Goal: Task Accomplishment & Management: Complete application form

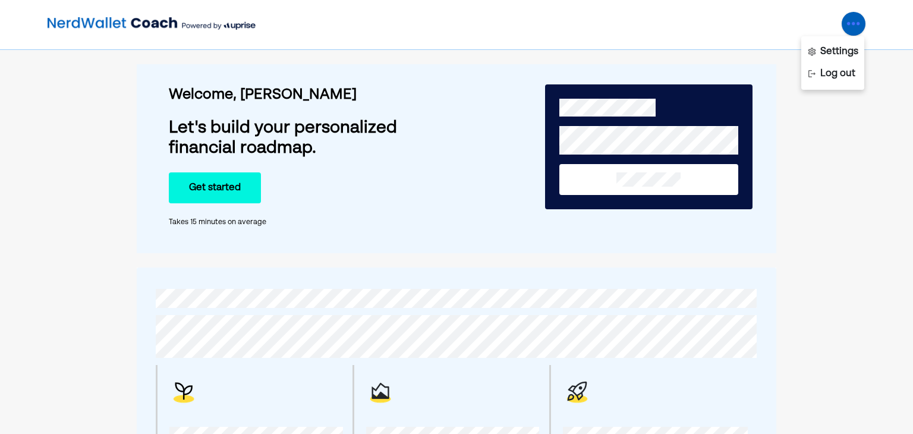
click at [146, 218] on div "Welcome, [PERSON_NAME] Let's build your personalized financial roadmap. Get sta…" at bounding box center [456, 158] width 639 height 189
click at [206, 185] on button "Get started" at bounding box center [215, 187] width 92 height 31
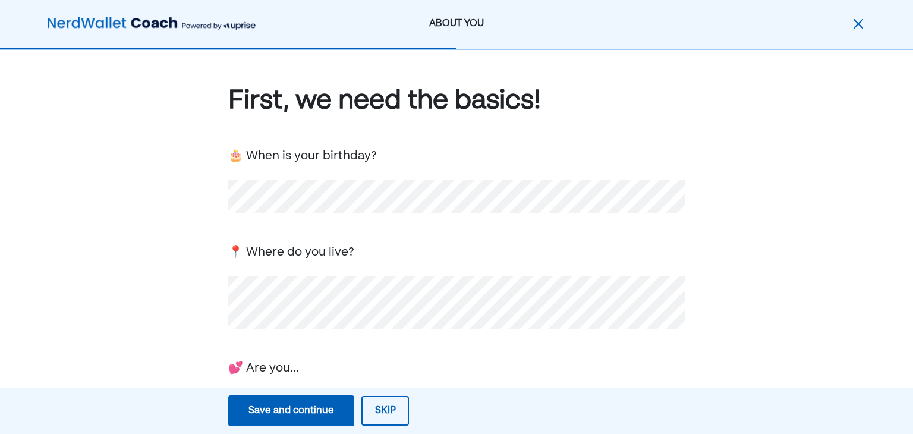
click at [194, 296] on div "First, we need the basics! 🎂 When is your birthday? 📍 Where do you live? 💕 Are …" at bounding box center [456, 388] width 913 height 676
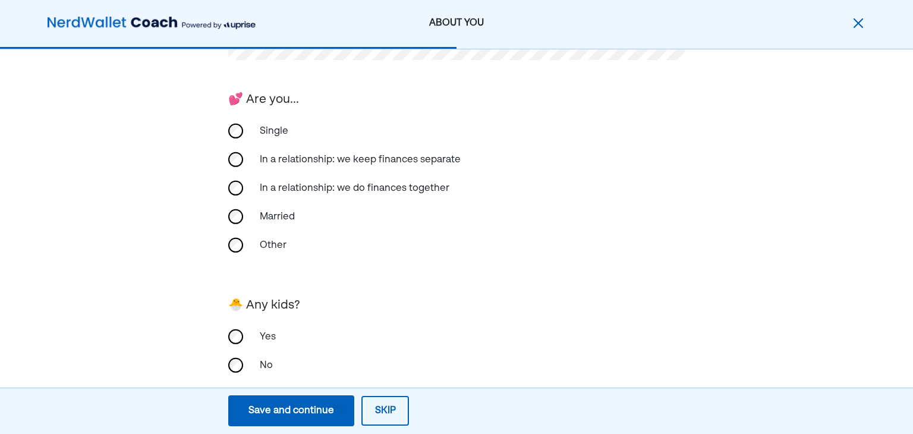
scroll to position [292, 0]
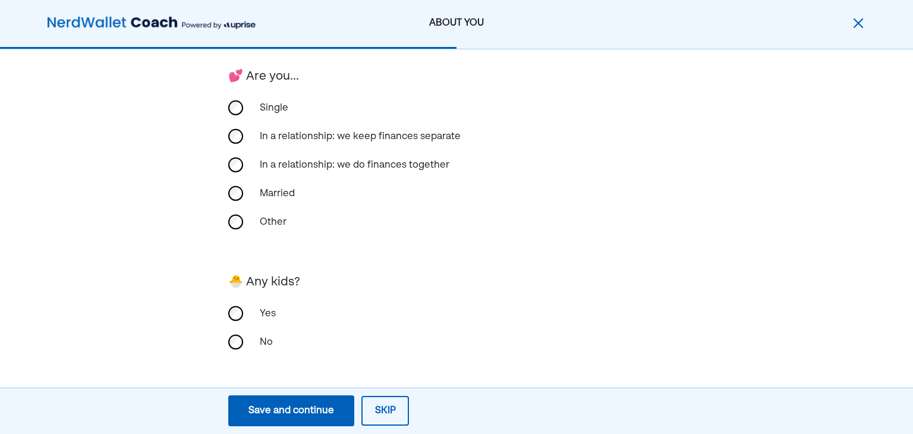
click at [269, 312] on div "Yes" at bounding box center [312, 314] width 119 height 29
click at [314, 407] on div "Save and continue" at bounding box center [291, 411] width 86 height 14
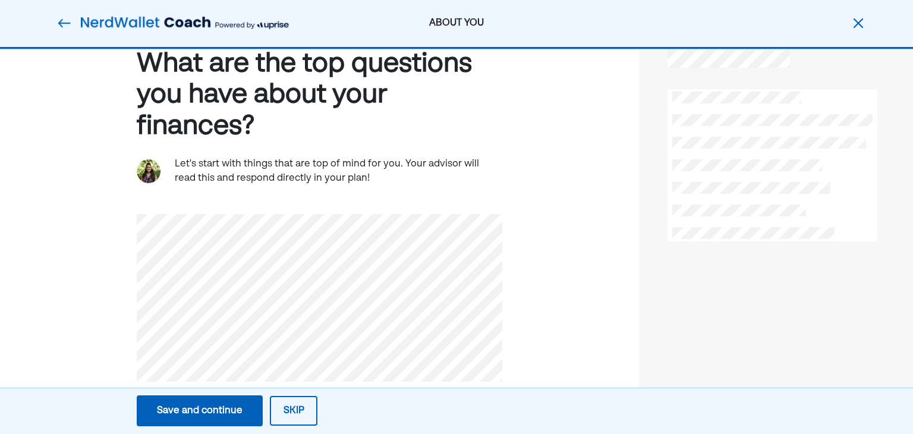
scroll to position [36, 0]
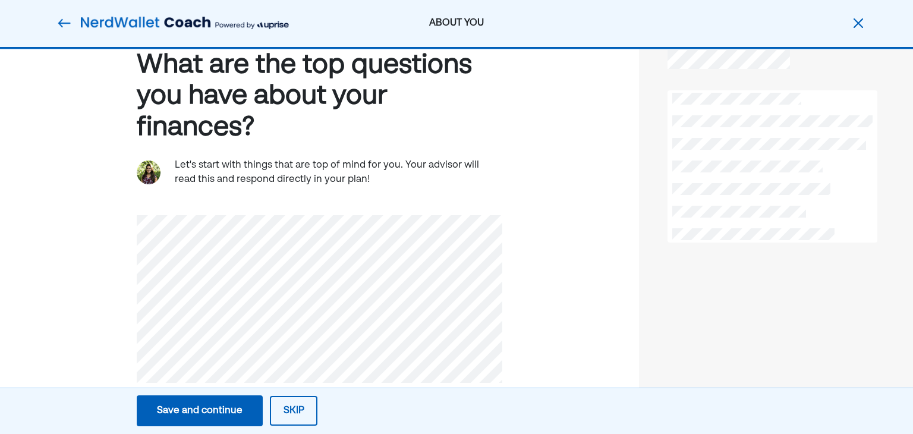
click at [829, 169] on div at bounding box center [772, 166] width 209 height 152
click at [813, 210] on div at bounding box center [772, 166] width 209 height 152
click at [239, 407] on div "Save and continue" at bounding box center [200, 411] width 86 height 14
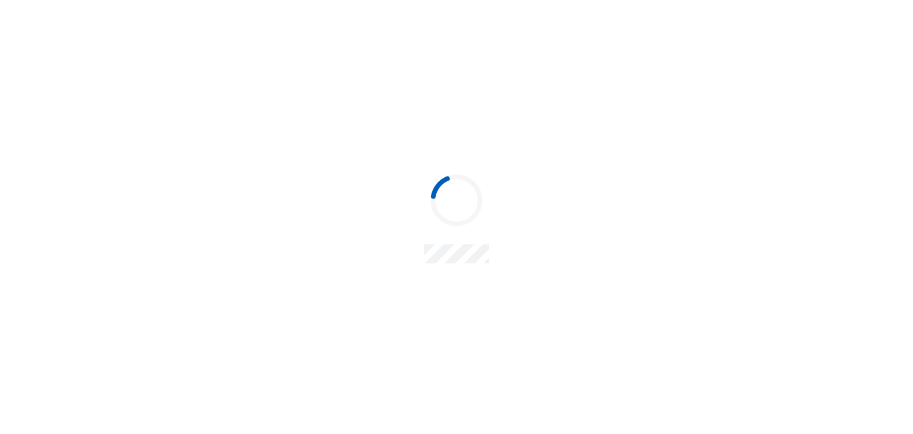
scroll to position [0, 0]
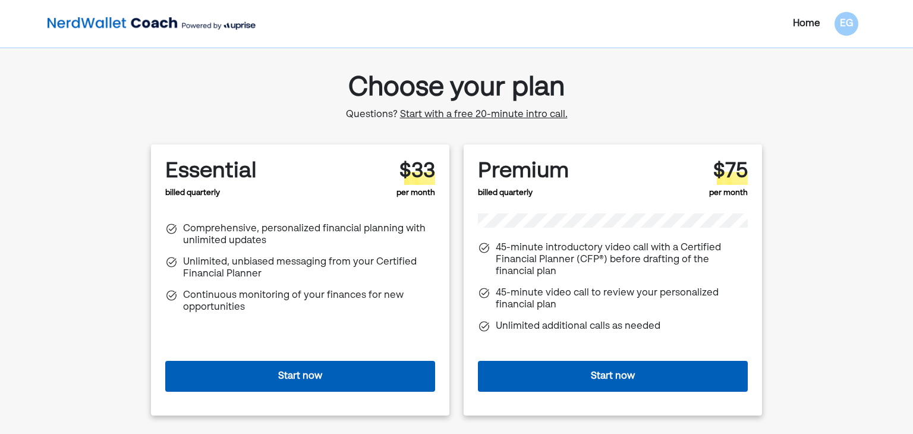
click at [388, 374] on button "Start now" at bounding box center [300, 376] width 270 height 31
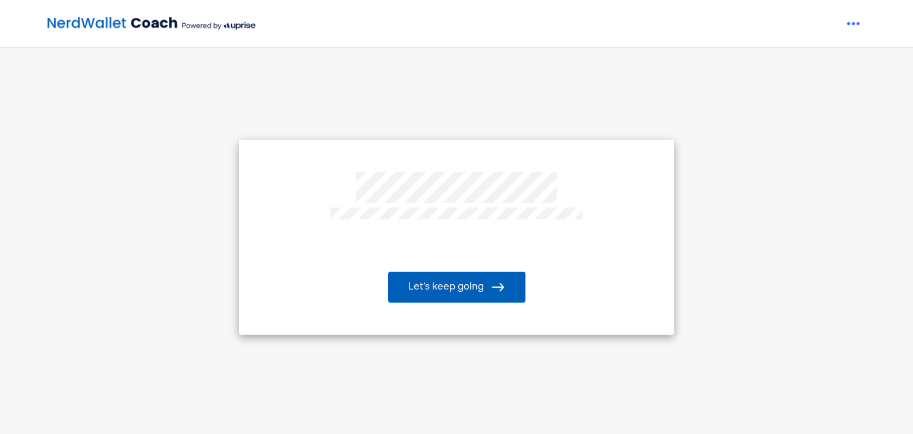
click at [464, 285] on button "Let’s keep going" at bounding box center [456, 287] width 137 height 31
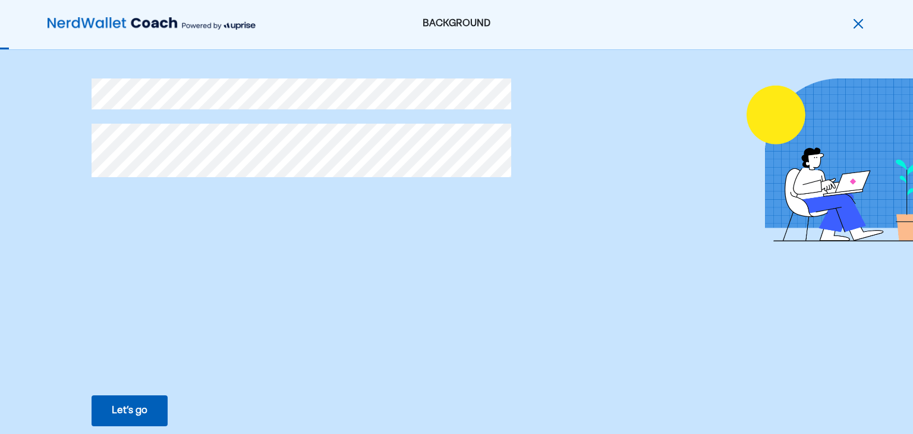
click at [361, 288] on div at bounding box center [553, 186] width 1107 height 273
click at [136, 410] on div "Let’s go" at bounding box center [130, 411] width 36 height 14
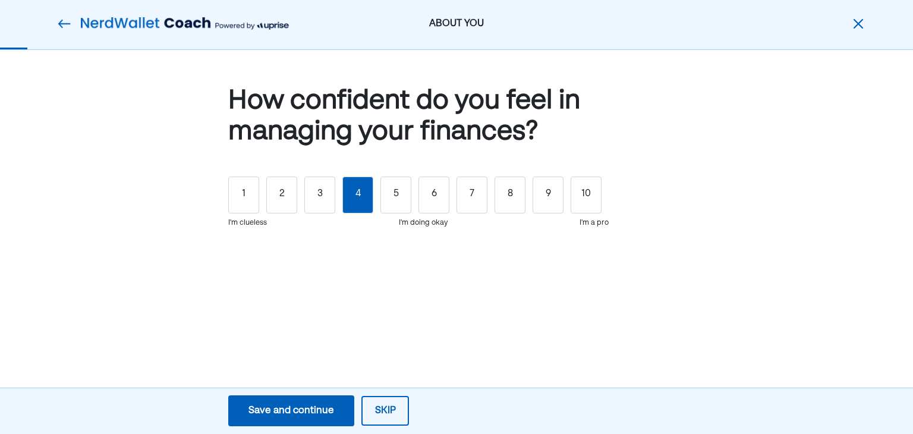
click at [371, 200] on div "4" at bounding box center [357, 195] width 31 height 37
click at [311, 410] on div "Save and continue" at bounding box center [291, 411] width 86 height 14
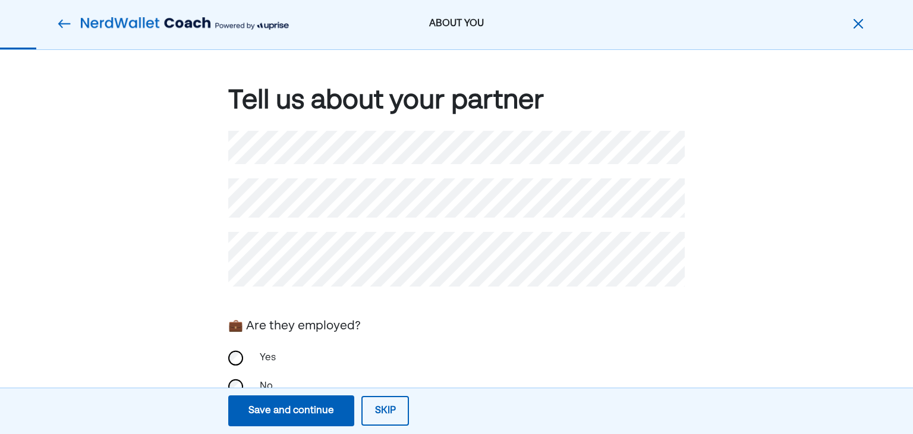
click at [912, 345] on div "Tell us about your partner 💼 Are they employed? Yes No 🧾 How do you file taxes?…" at bounding box center [456, 324] width 913 height 548
click at [396, 299] on div "Tell us about your partner 💼 Are they employed? Yes No 🧾 How do you file taxes?…" at bounding box center [456, 305] width 457 height 444
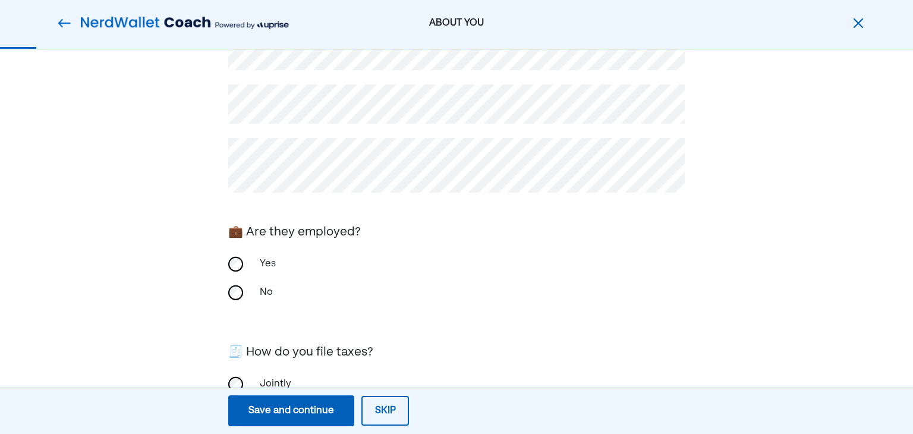
scroll to position [95, 0]
click at [187, 244] on div "Tell us about your partner 💼 Are they employed? Yes No 🧾 How do you file taxes?…" at bounding box center [456, 229] width 913 height 548
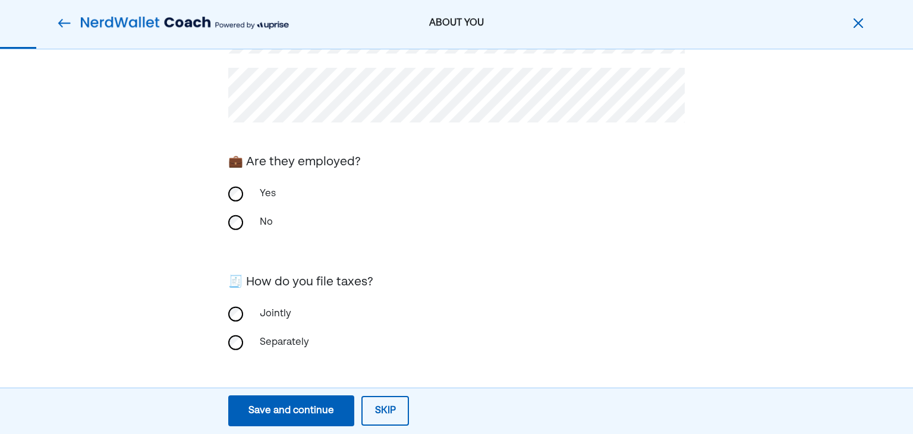
click at [328, 401] on button "Save and continue Save Save and continue" at bounding box center [291, 410] width 126 height 31
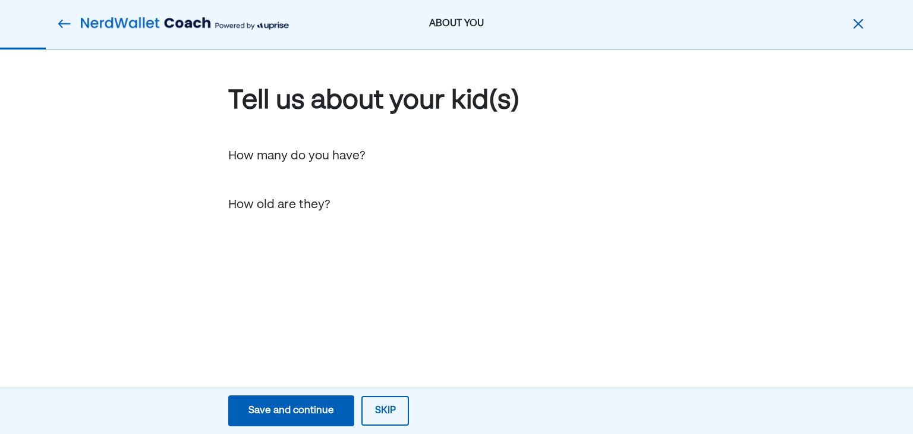
scroll to position [0, 0]
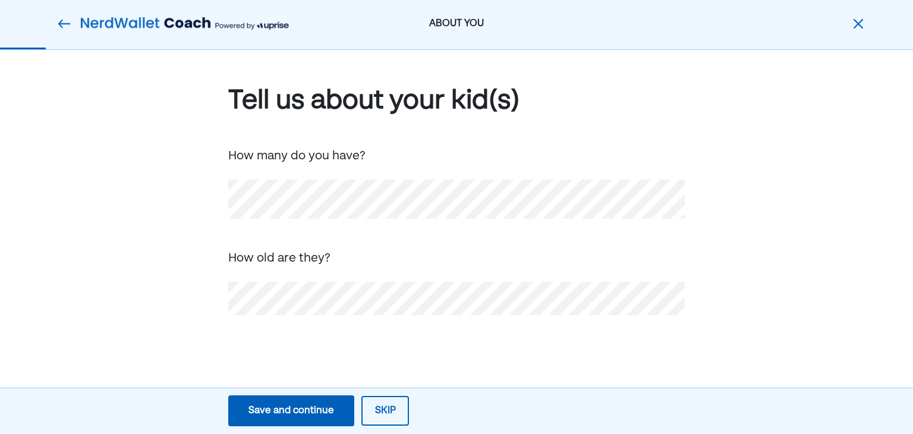
click at [375, 333] on div "Tell us about your kid(s) How many do you have? How old are they?" at bounding box center [456, 218] width 913 height 336
click at [306, 418] on button "Save and continue Save Save and continue" at bounding box center [291, 410] width 126 height 31
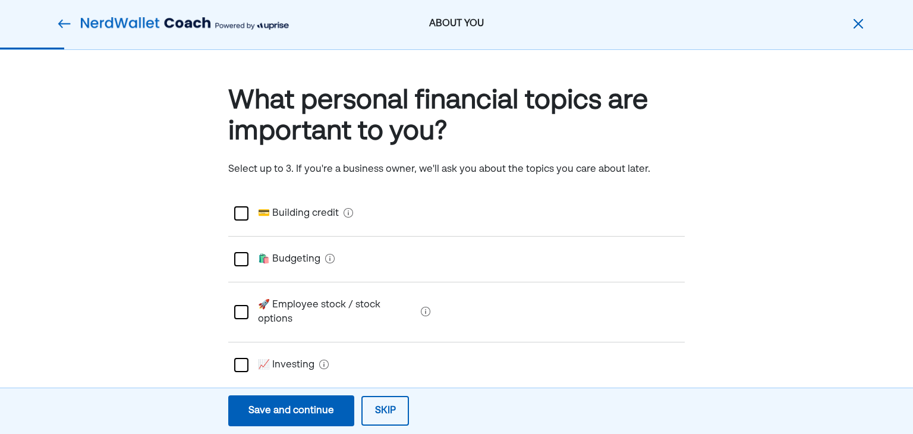
click at [243, 209] on div at bounding box center [241, 213] width 14 height 14
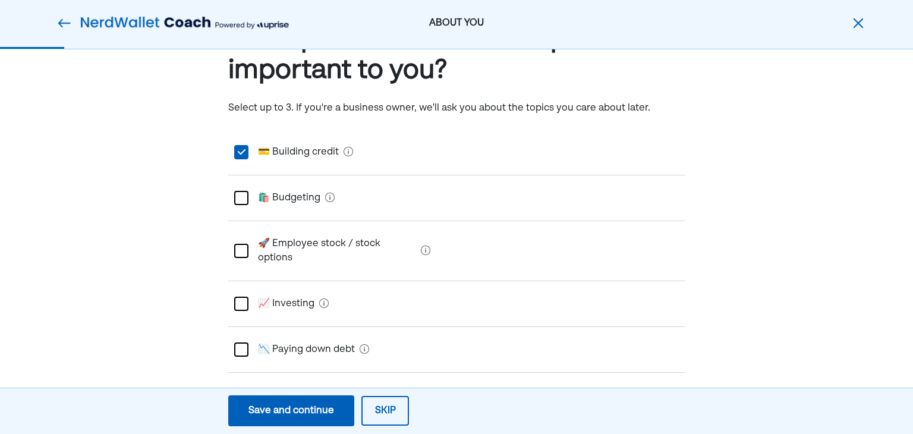
click at [240, 198] on div at bounding box center [241, 198] width 14 height 14
click at [243, 244] on div at bounding box center [241, 251] width 14 height 14
click at [245, 297] on div at bounding box center [241, 304] width 14 height 14
click at [238, 342] on div at bounding box center [241, 349] width 14 height 14
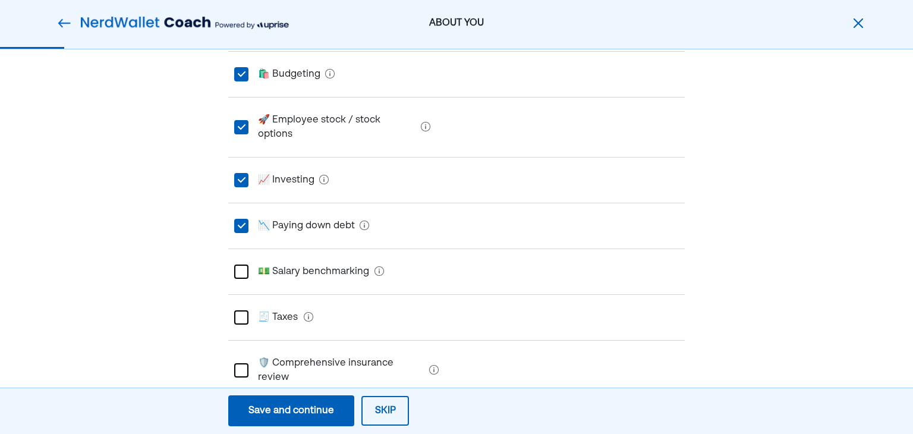
scroll to position [269, 0]
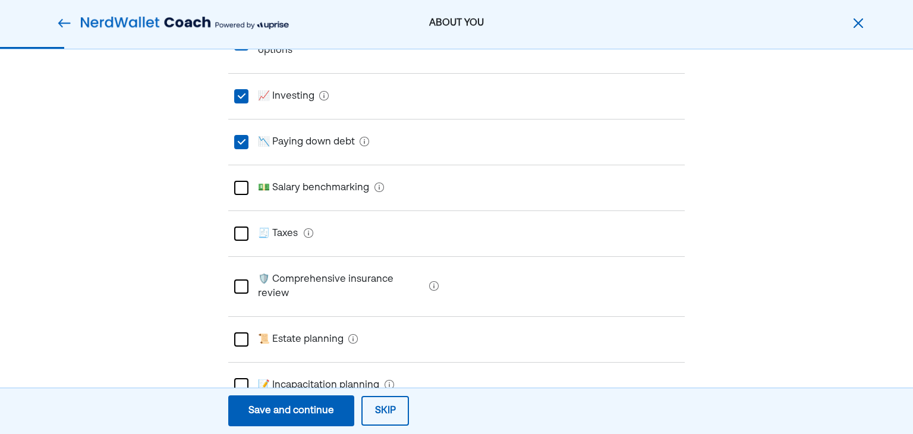
click at [242, 226] on div at bounding box center [241, 233] width 14 height 14
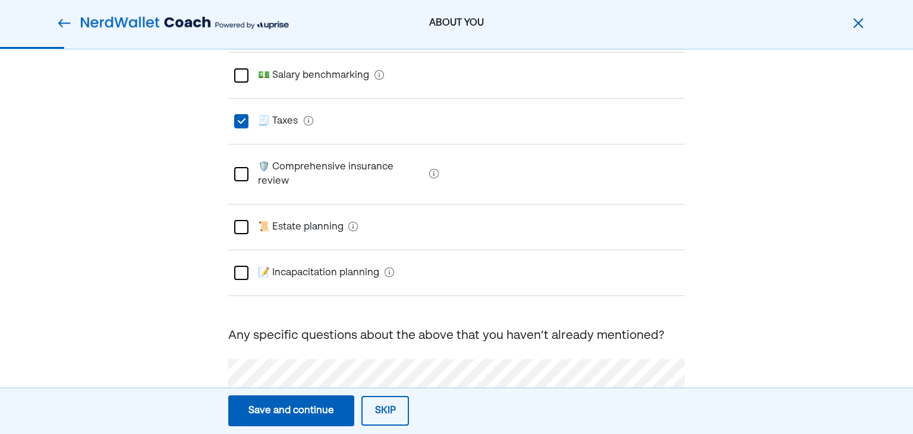
click at [246, 266] on div at bounding box center [241, 273] width 14 height 14
click at [178, 272] on div "What personal financial topics are important to you? Select up to 3. If you're …" at bounding box center [456, 66] width 913 height 795
click at [292, 402] on button "Save and continue Save Save and continue" at bounding box center [291, 410] width 126 height 31
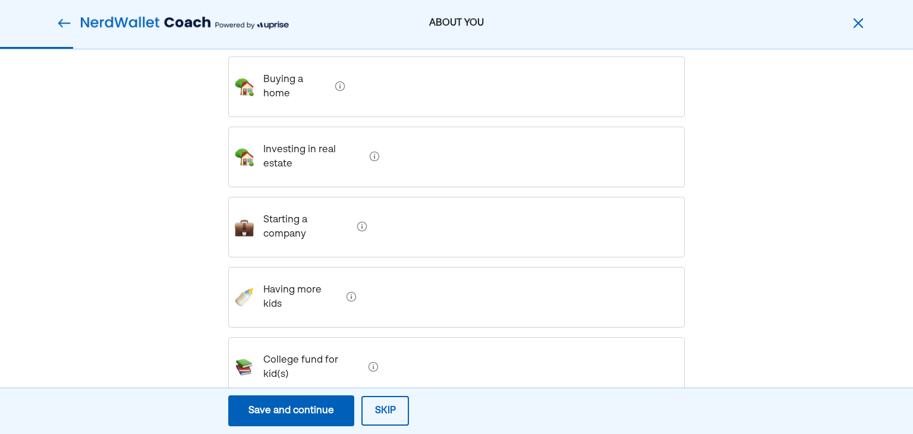
scroll to position [208, 0]
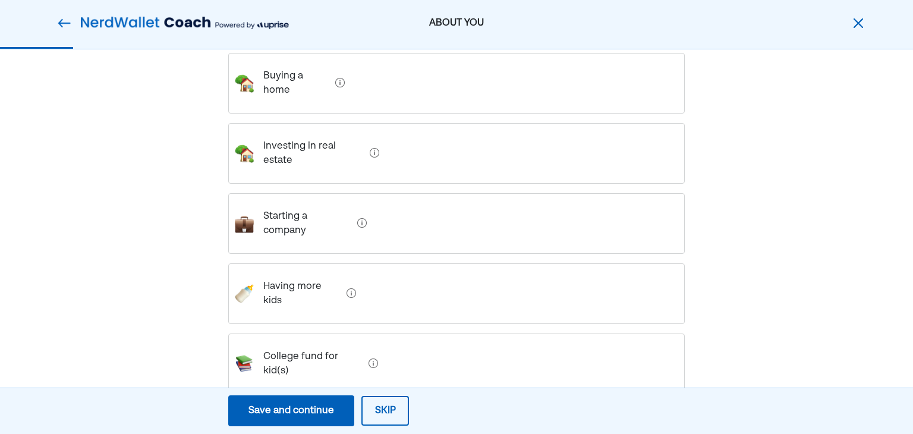
click at [313, 175] on estate "Investing in real estate" at bounding box center [309, 154] width 111 height 48
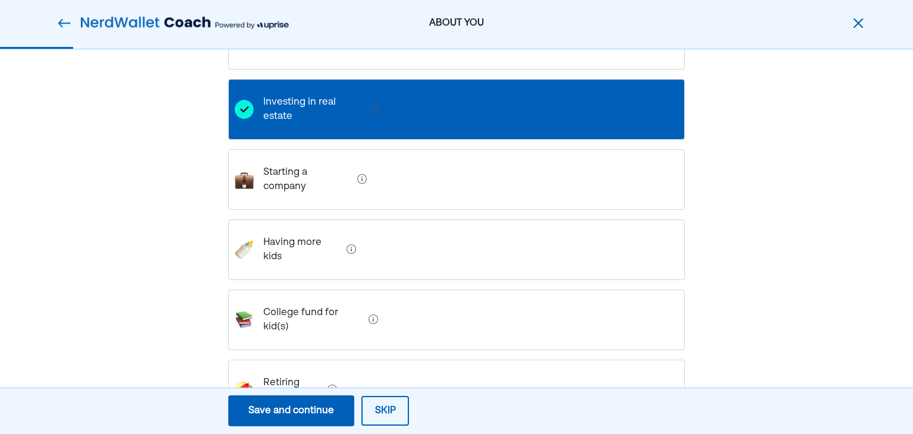
scroll to position [254, 0]
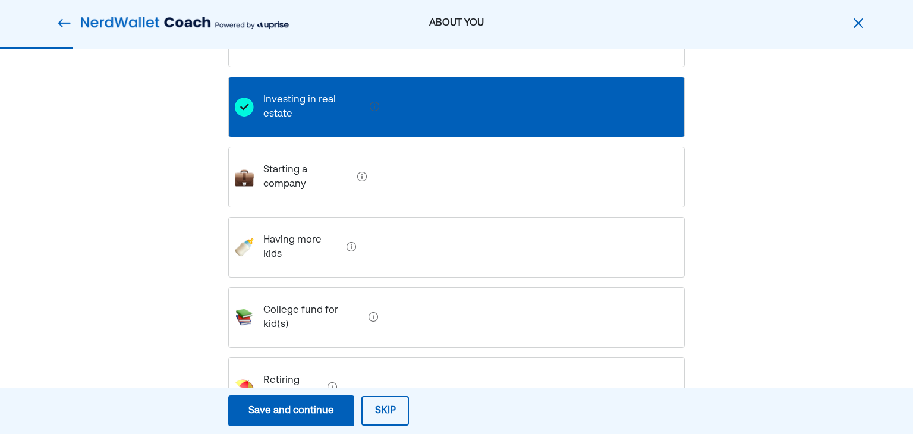
click at [269, 294] on kid\(s\) "College fund for kid(s)" at bounding box center [309, 318] width 110 height 48
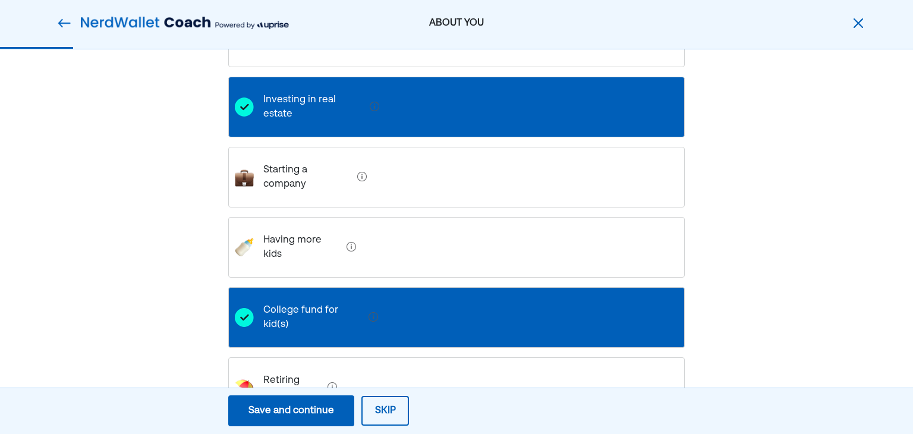
scroll to position [357, 0]
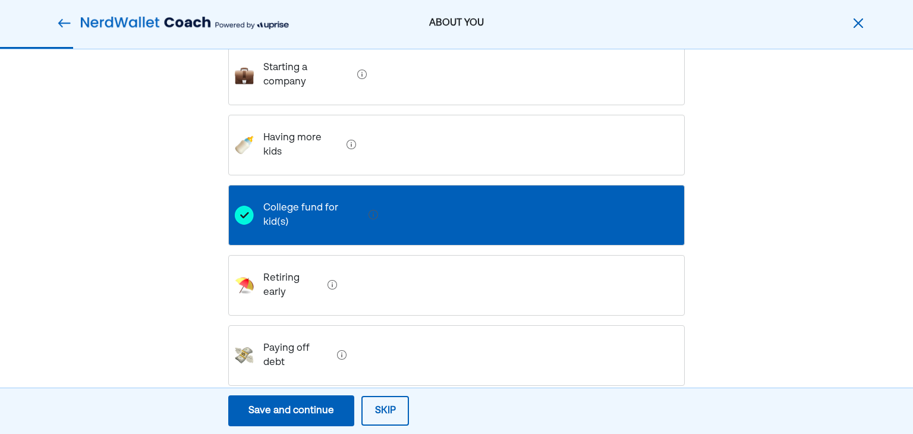
click at [361, 325] on div "Paying off debt" at bounding box center [456, 355] width 457 height 61
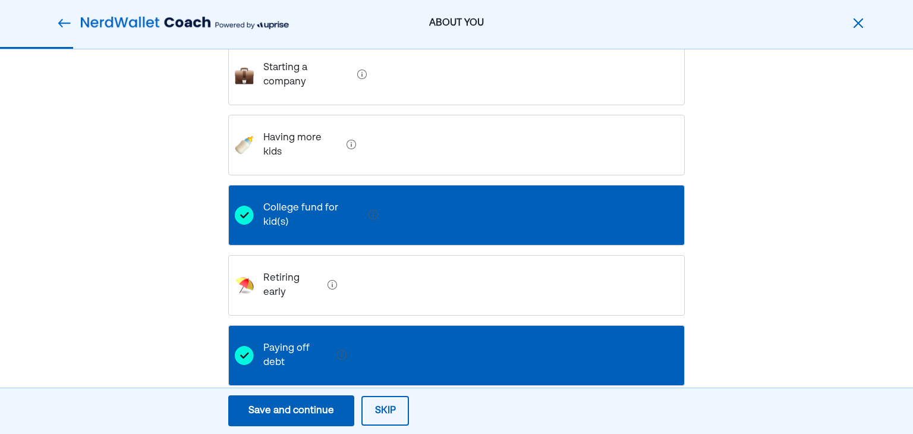
click at [187, 262] on div "What personal milestones do you picture reaching in the next 10 years? Select a…" at bounding box center [456, 98] width 913 height 811
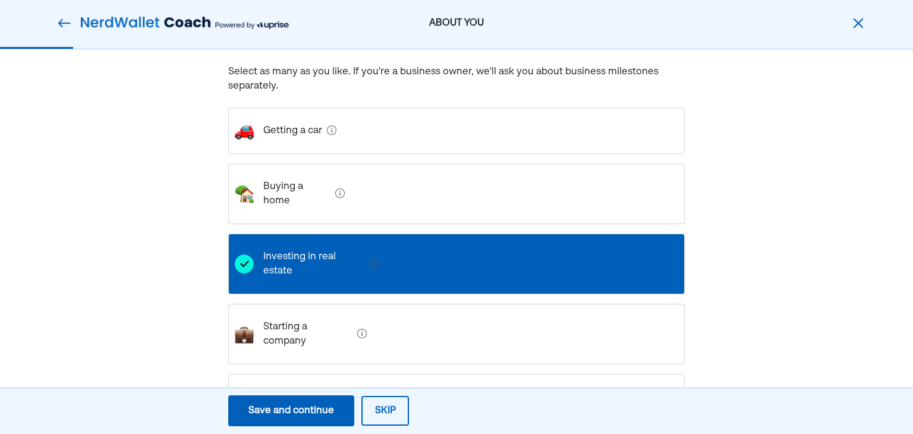
scroll to position [98, 0]
click at [282, 325] on company "Starting a company" at bounding box center [303, 334] width 99 height 48
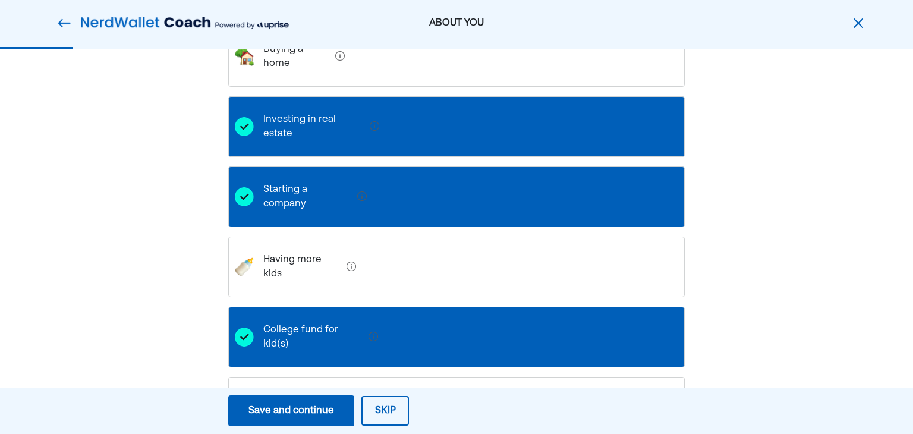
scroll to position [357, 0]
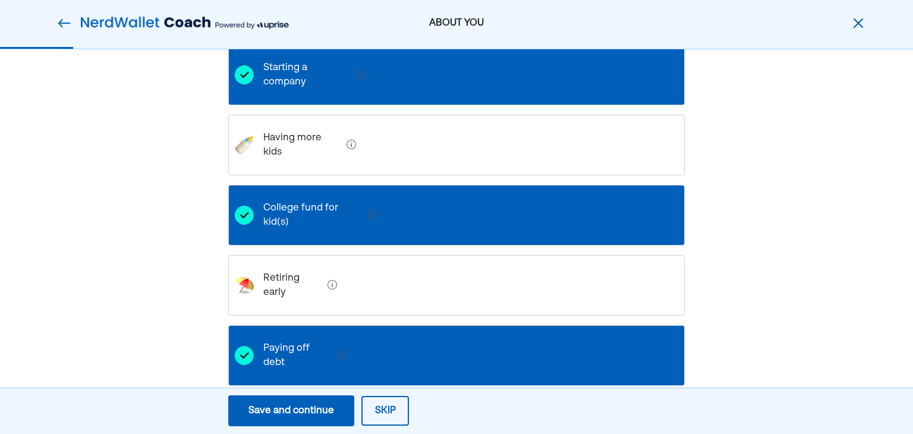
click at [292, 121] on kids "Having more kids" at bounding box center [298, 145] width 88 height 48
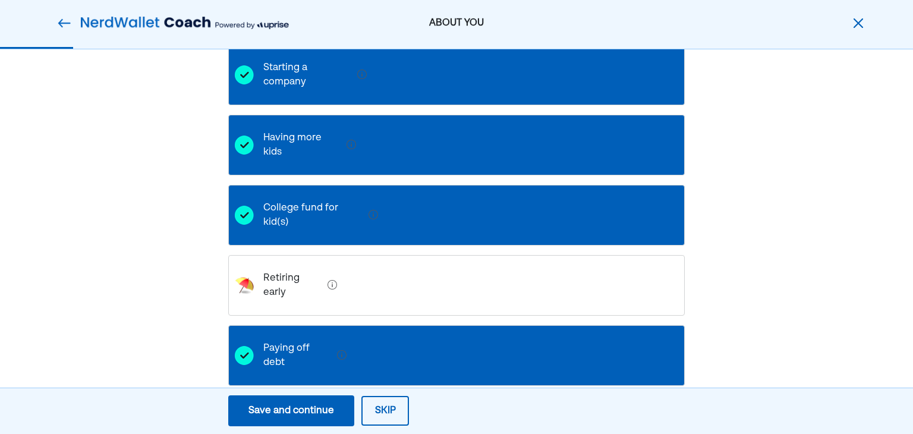
click at [274, 408] on div "Save and continue" at bounding box center [291, 411] width 86 height 14
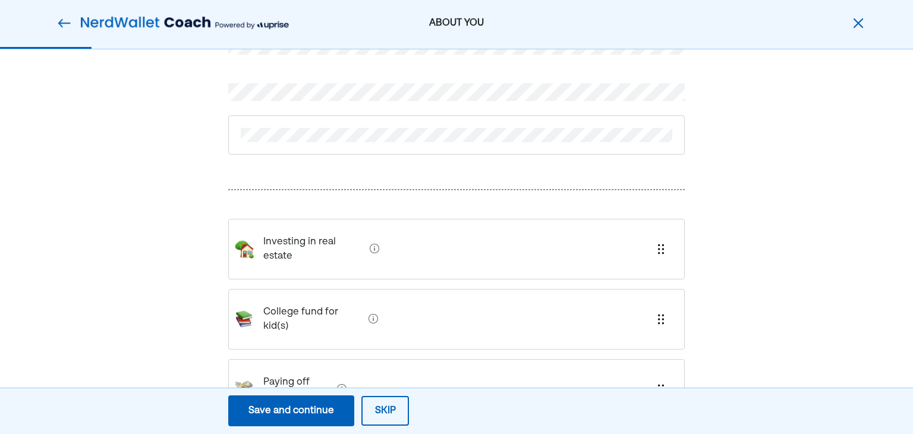
scroll to position [61, 0]
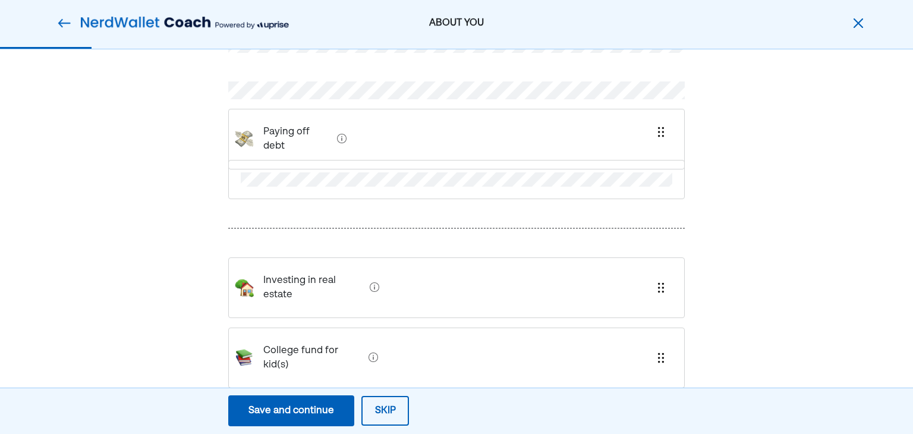
drag, startPoint x: 665, startPoint y: 351, endPoint x: 659, endPoint y: 124, distance: 227.2
click at [659, 124] on div "Investing in real estate College fund for kid(s) Paying off debt Starting a com…" at bounding box center [456, 288] width 457 height 591
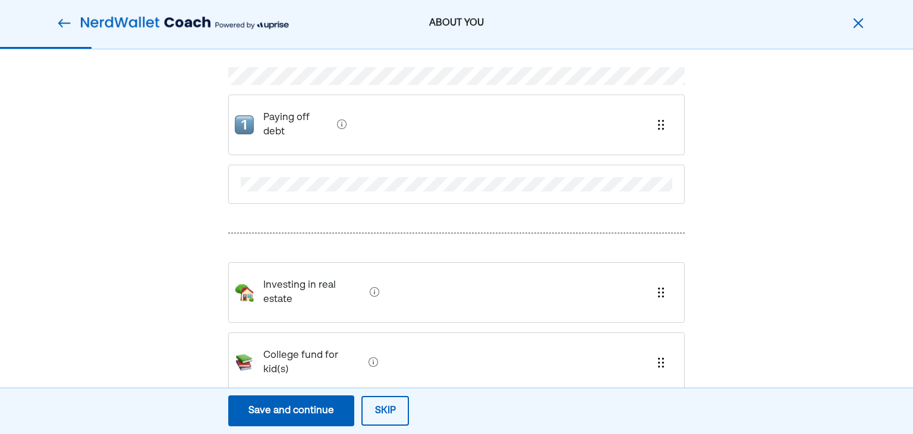
scroll to position [74, 0]
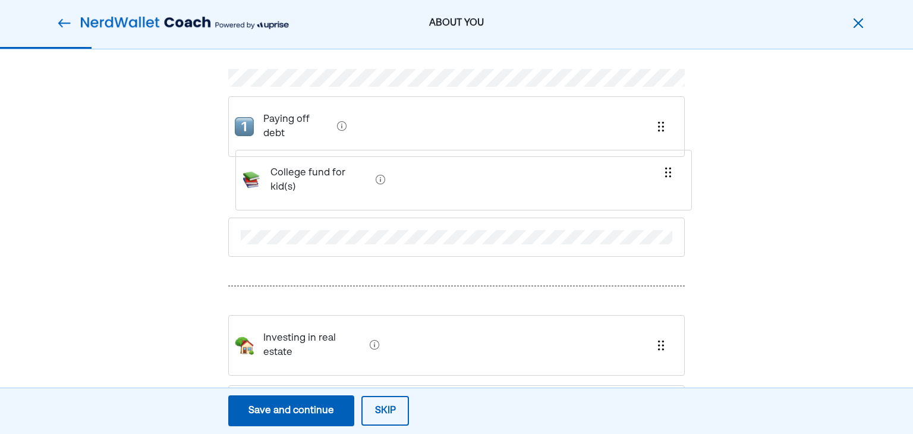
drag, startPoint x: 320, startPoint y: 329, endPoint x: 328, endPoint y: 169, distance: 160.1
click at [328, 169] on div "Paying off debt Investing in real estate College fund for kid(s) Starting a com…" at bounding box center [456, 276] width 457 height 591
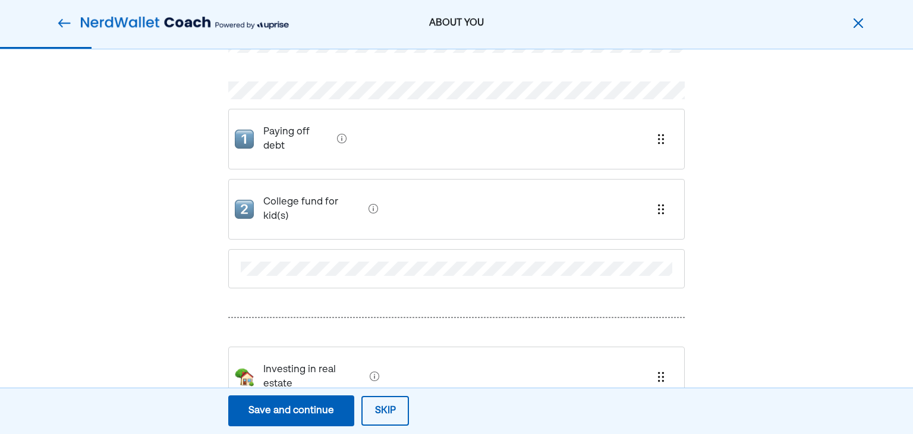
scroll to position [0, 0]
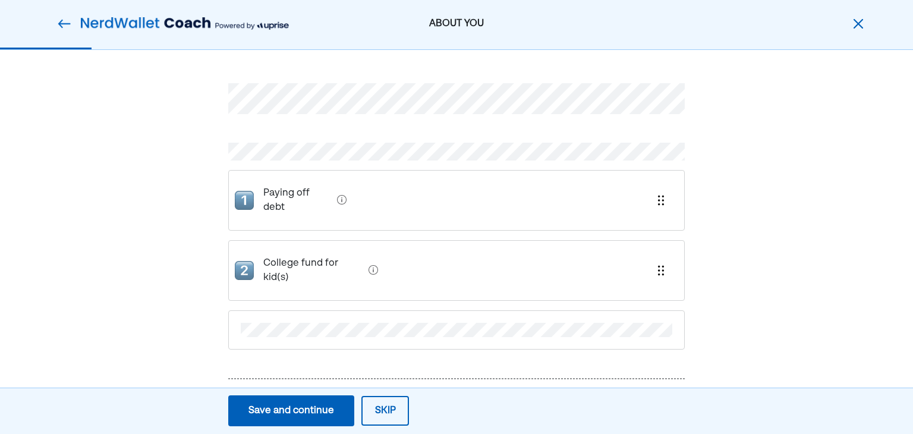
click at [273, 410] on div "Save and continue" at bounding box center [291, 411] width 86 height 14
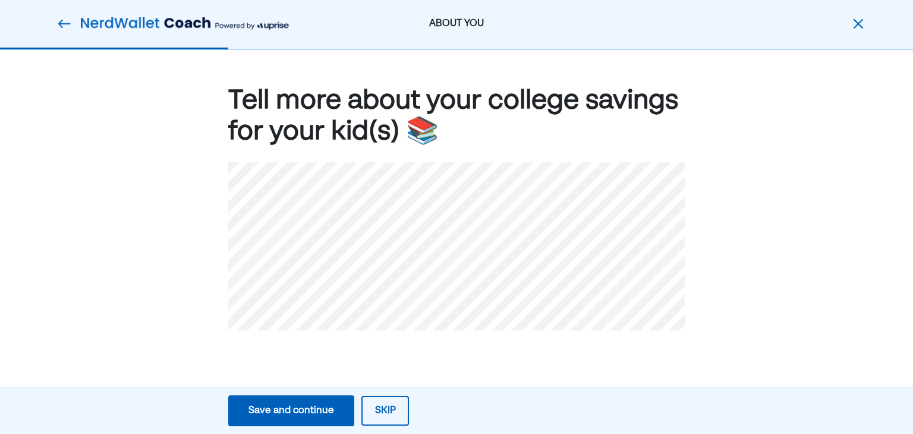
click at [319, 411] on div "Save and continue" at bounding box center [291, 411] width 86 height 14
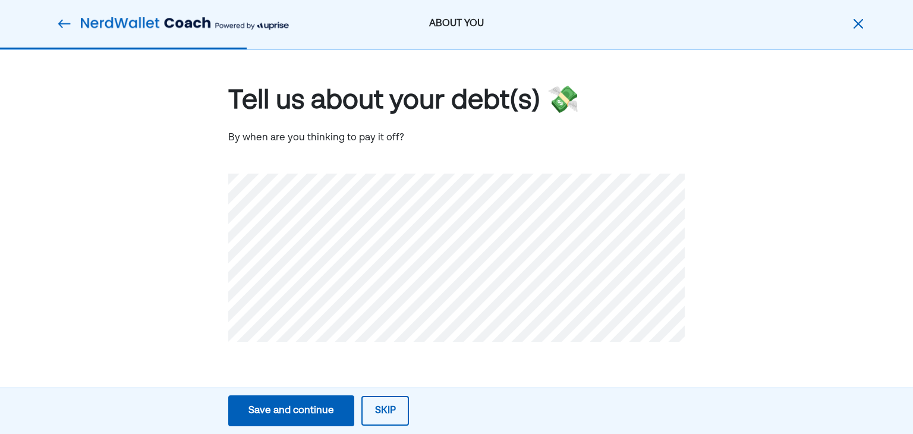
click at [303, 408] on div "Save and continue" at bounding box center [291, 411] width 86 height 14
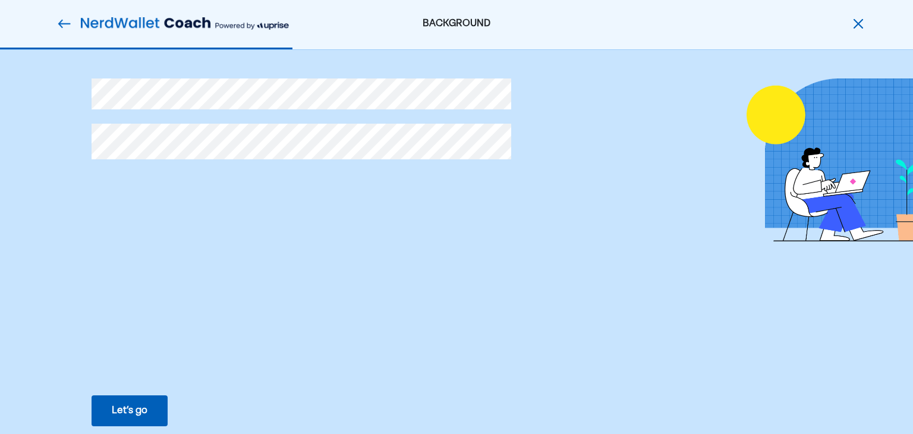
click at [148, 400] on button "Let’s go Save Let’s go" at bounding box center [130, 410] width 76 height 31
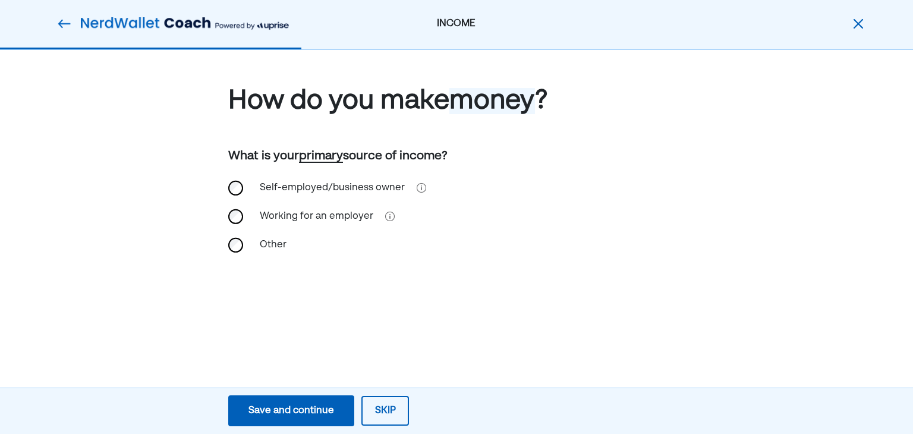
click at [327, 215] on div "Working for an employer" at bounding box center [317, 216] width 128 height 29
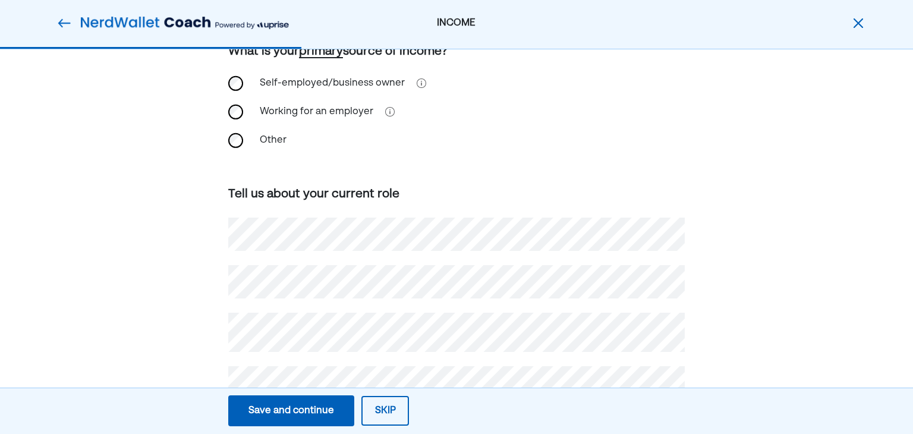
scroll to position [105, 0]
click at [747, 339] on div "How do you make money ? What is your primary source of income? Self-employed/bu…" at bounding box center [456, 213] width 913 height 537
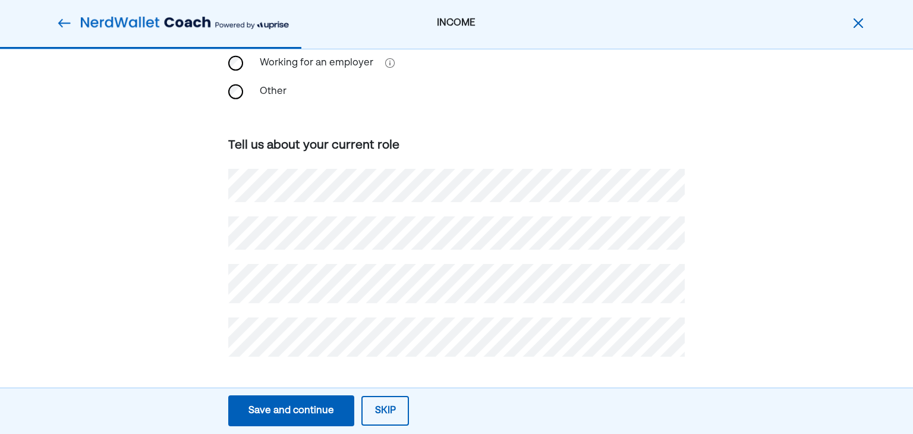
click at [706, 329] on div "How do you make money ? What is your primary source of income? Self-employed/bu…" at bounding box center [456, 165] width 913 height 537
click at [326, 417] on div "Save and continue" at bounding box center [291, 411] width 86 height 14
click at [220, 327] on div "How do you make money ? What is your primary source of income? Self-employed/bu…" at bounding box center [456, 165] width 913 height 537
click at [732, 322] on div "How do you make money ? What is your primary source of income? Self-employed/bu…" at bounding box center [456, 165] width 913 height 537
click at [278, 410] on div "Save and continue" at bounding box center [291, 411] width 86 height 14
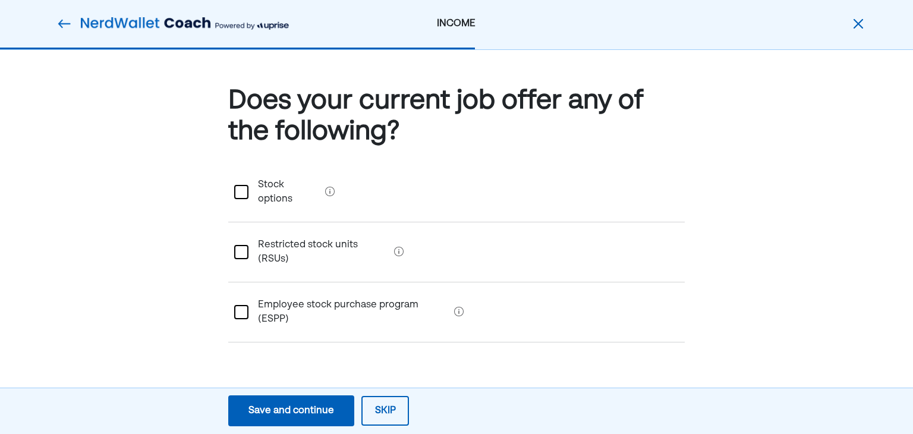
scroll to position [0, 0]
click at [335, 408] on button "Save and continue Save Save and continue" at bounding box center [291, 410] width 126 height 31
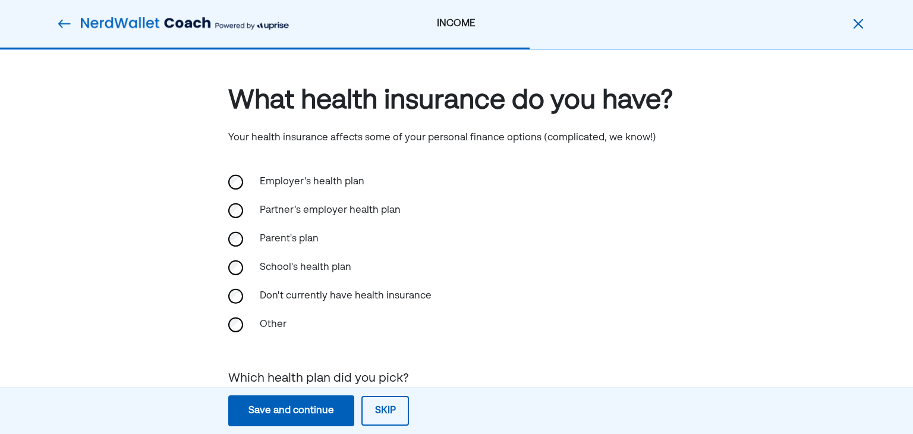
scroll to position [100, 0]
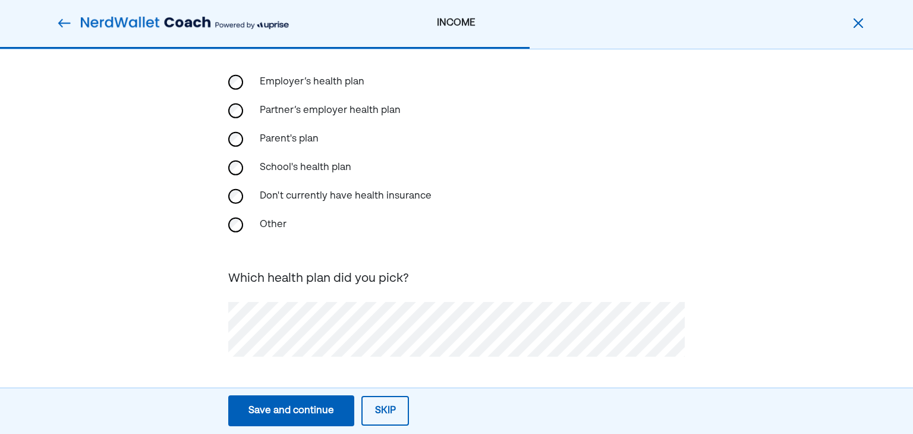
click at [319, 413] on div "Save and continue" at bounding box center [291, 411] width 86 height 14
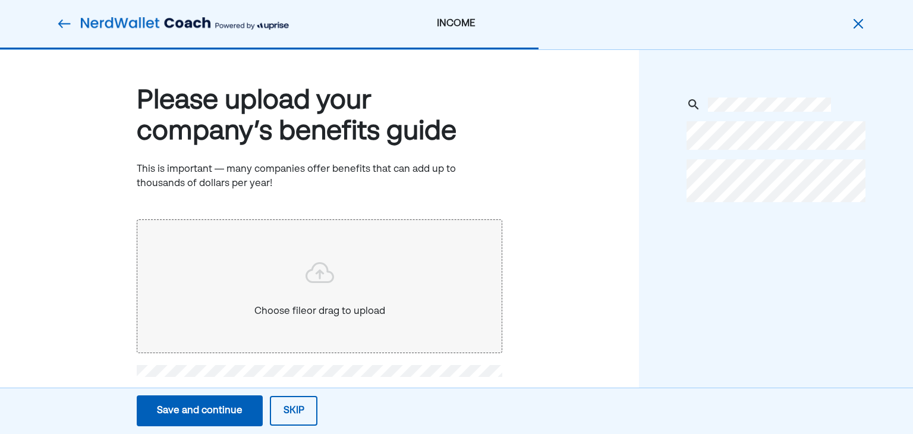
scroll to position [18, 0]
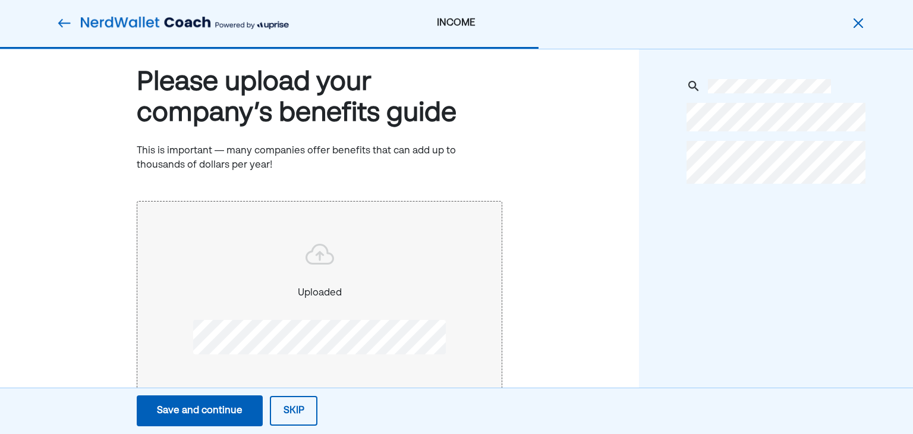
click at [237, 412] on div "Save and continue" at bounding box center [200, 411] width 86 height 14
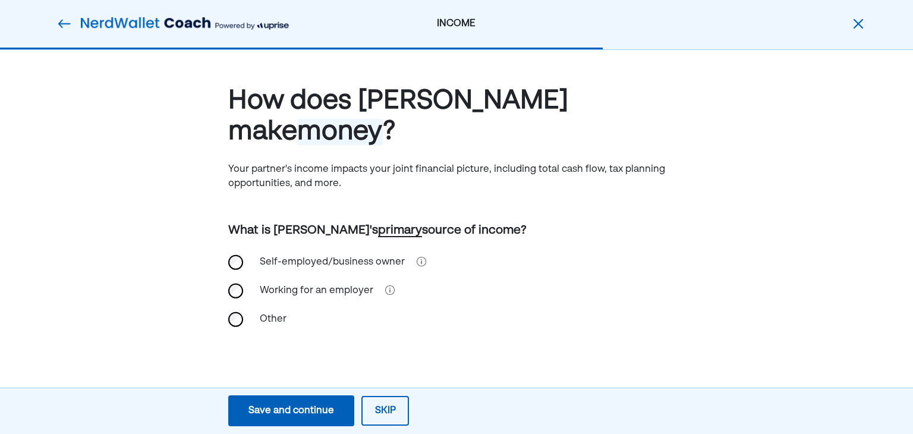
scroll to position [0, 0]
click at [329, 276] on div "Working for an employer" at bounding box center [317, 290] width 128 height 29
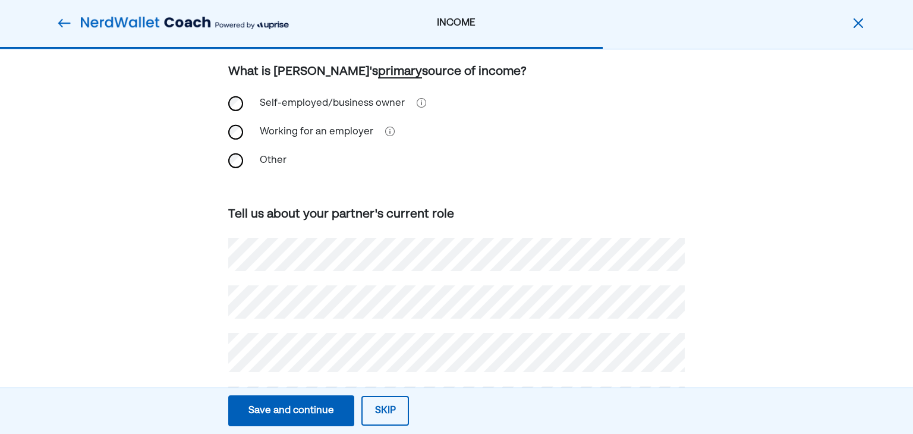
scroll to position [159, 0]
click at [169, 303] on div "How does Frank make money ? Your partner's income impacts your joint financial …" at bounding box center [456, 197] width 913 height 612
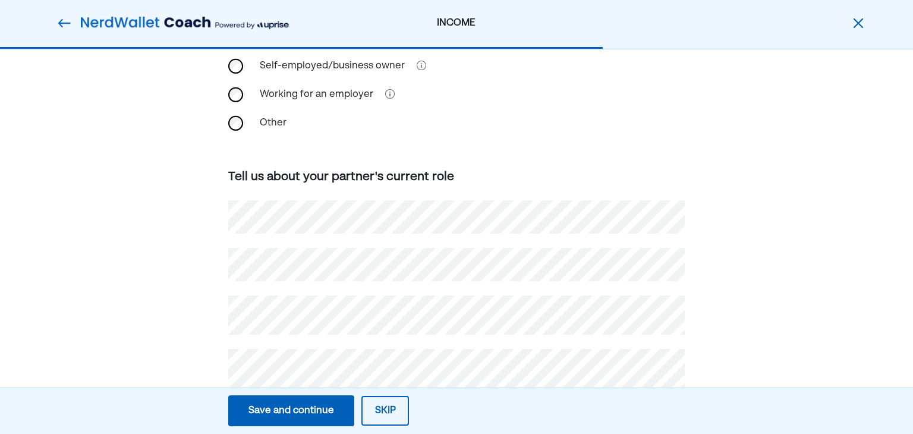
click at [200, 358] on div "How does Frank make money ? Your partner's income impacts your joint financial …" at bounding box center [456, 160] width 913 height 612
click at [298, 413] on div "Save and continue" at bounding box center [291, 411] width 86 height 14
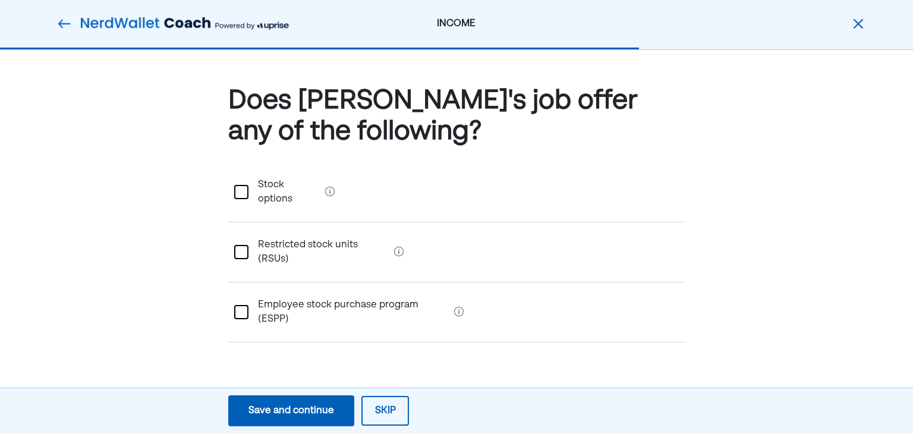
click at [321, 407] on div "Save and continue" at bounding box center [291, 411] width 86 height 14
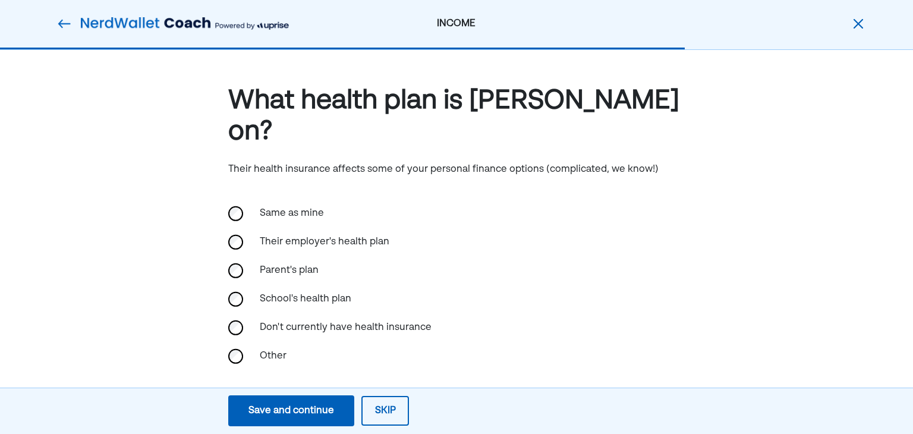
click at [295, 199] on div "Same as mine" at bounding box center [312, 213] width 119 height 29
click at [320, 409] on div "Save and continue" at bounding box center [291, 411] width 86 height 14
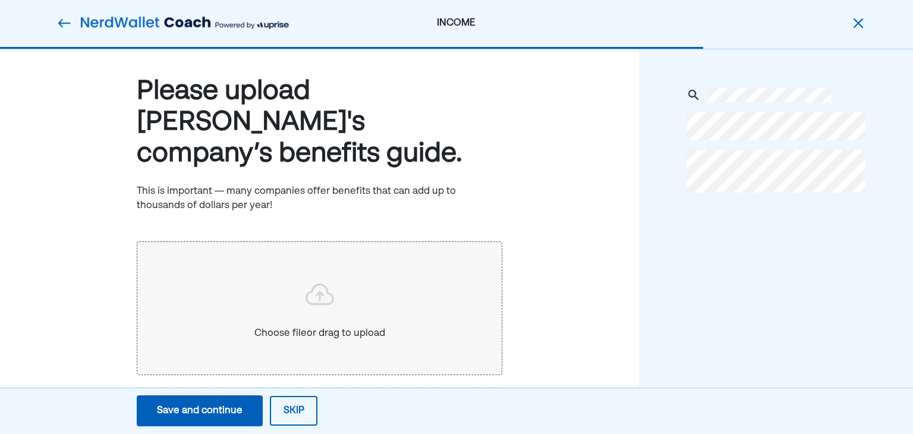
scroll to position [18, 0]
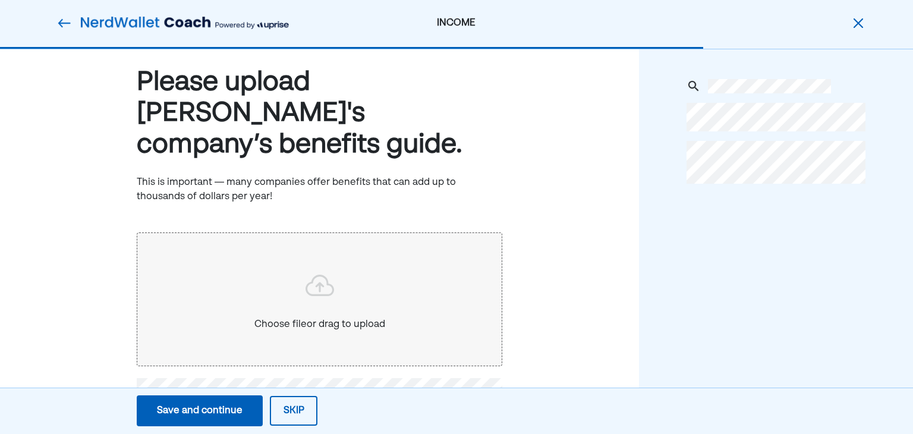
click at [234, 413] on div "Save and continue" at bounding box center [200, 411] width 86 height 14
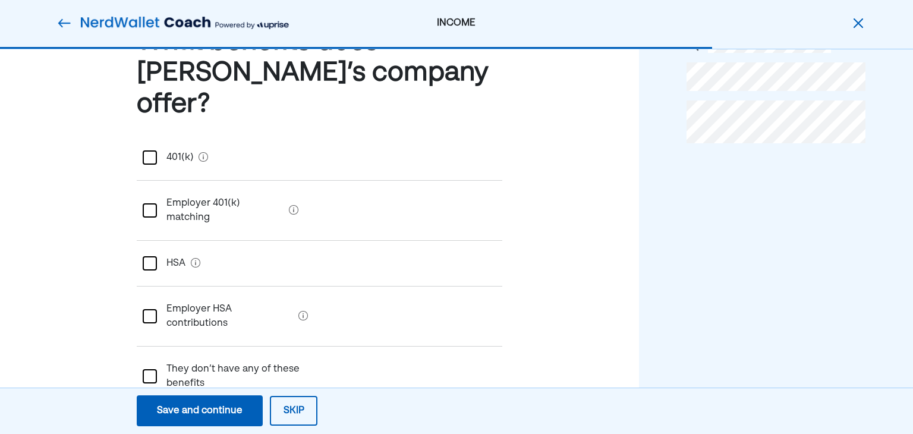
scroll to position [55, 0]
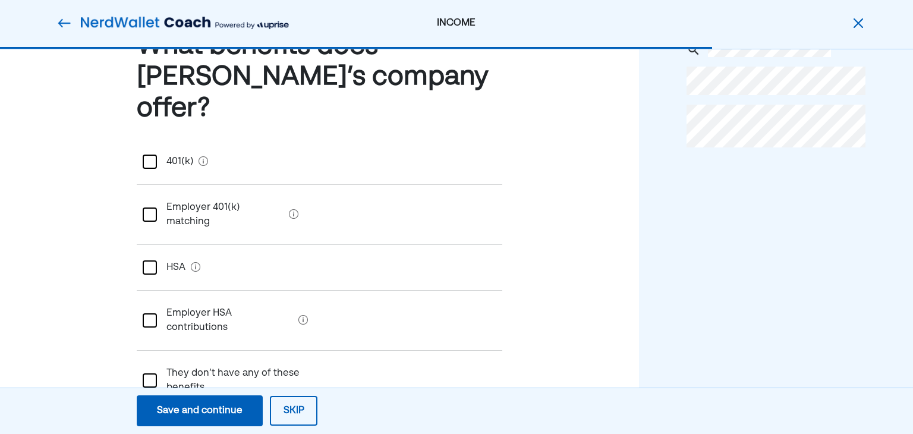
click at [155, 155] on div at bounding box center [150, 162] width 14 height 14
click at [152, 207] on div at bounding box center [150, 214] width 14 height 14
click at [233, 407] on div "Save and continue" at bounding box center [200, 411] width 86 height 14
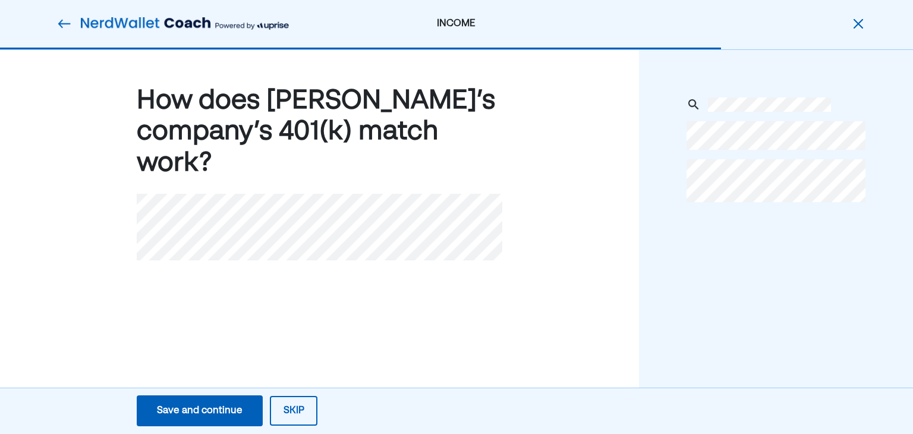
scroll to position [0, 0]
click at [212, 404] on div "Save and continue" at bounding box center [200, 411] width 86 height 14
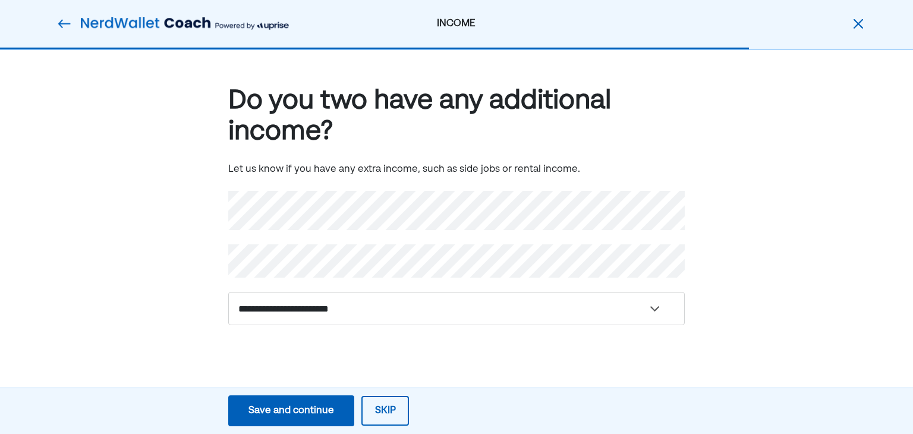
click at [372, 410] on button "Skip" at bounding box center [385, 411] width 48 height 30
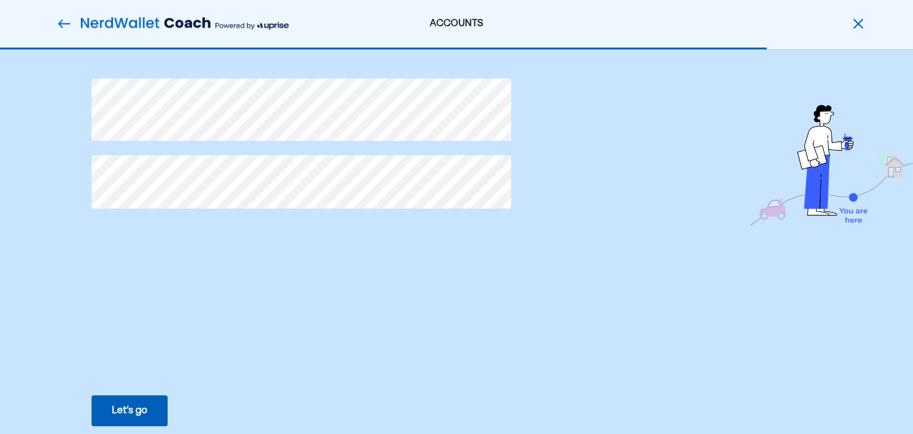
click at [66, 24] on img at bounding box center [64, 24] width 14 height 14
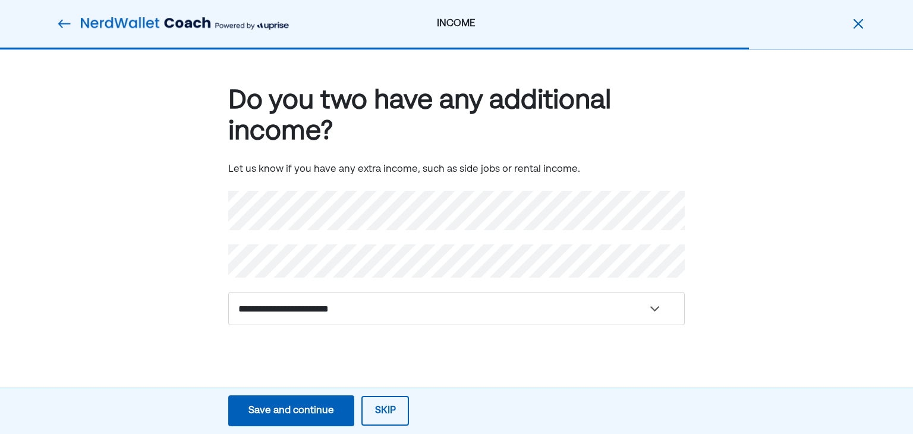
click at [66, 24] on img at bounding box center [64, 24] width 14 height 14
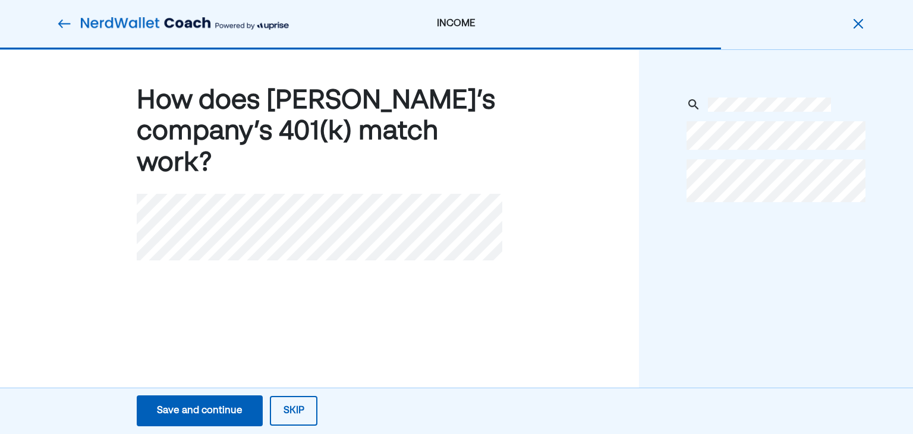
click at [66, 24] on img at bounding box center [64, 24] width 14 height 14
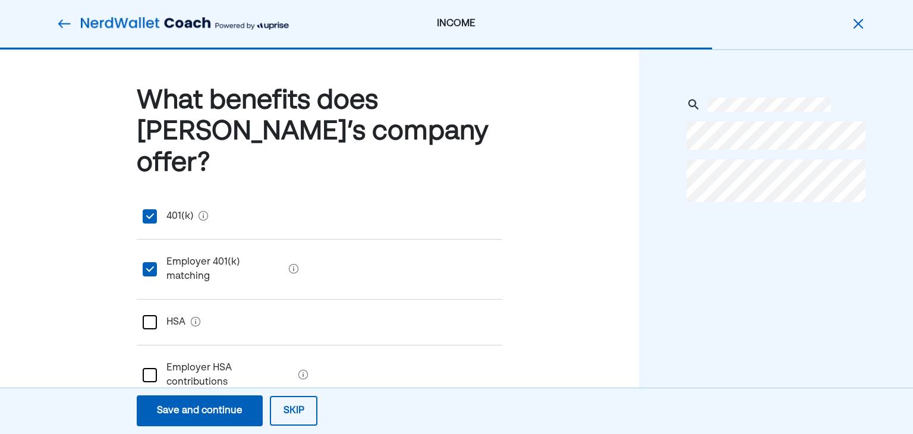
click at [66, 24] on img at bounding box center [64, 24] width 14 height 14
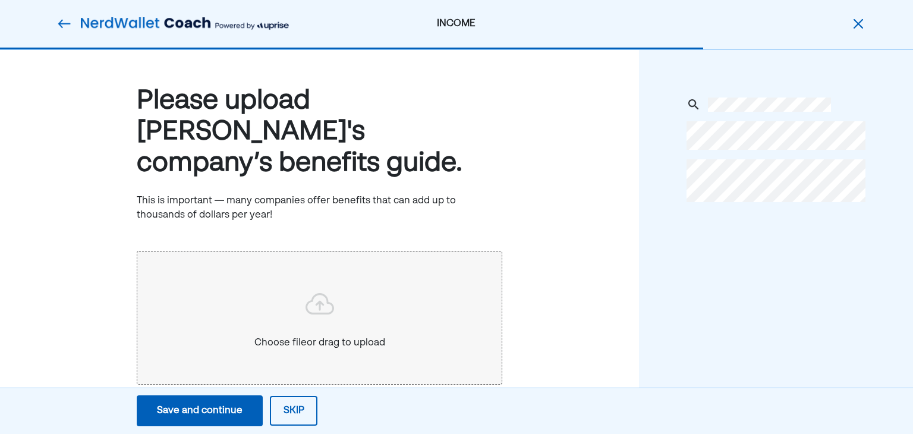
click at [66, 24] on img at bounding box center [64, 24] width 14 height 14
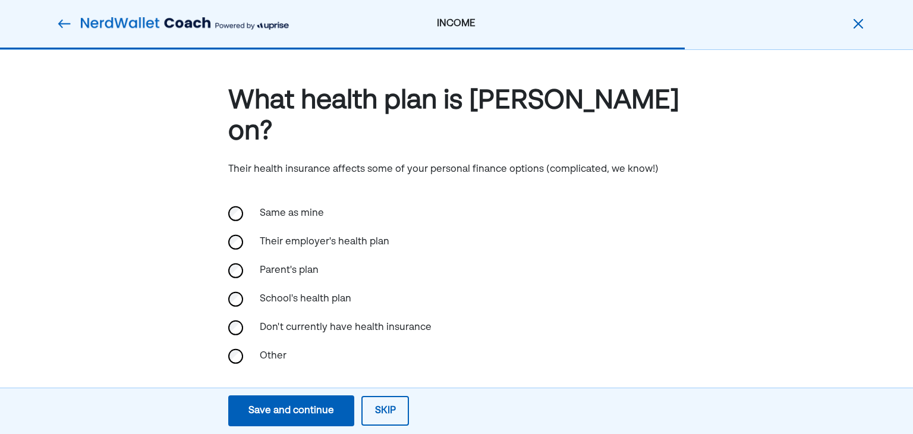
click at [66, 24] on img at bounding box center [64, 24] width 14 height 14
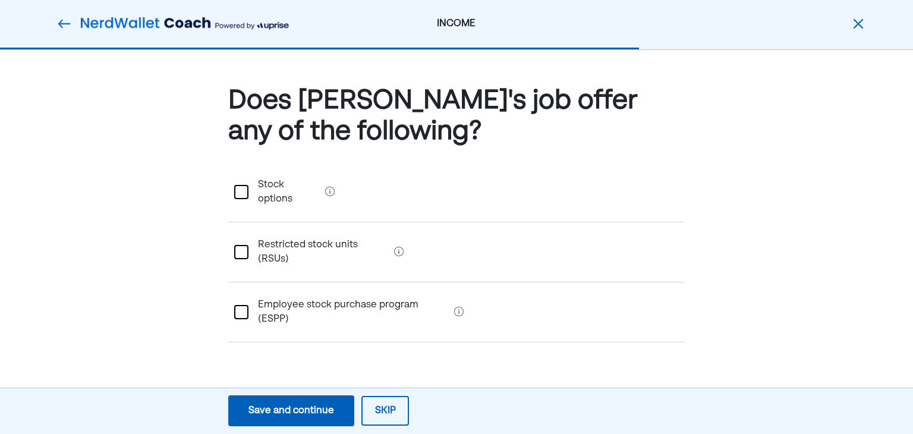
click at [66, 24] on img at bounding box center [64, 24] width 14 height 14
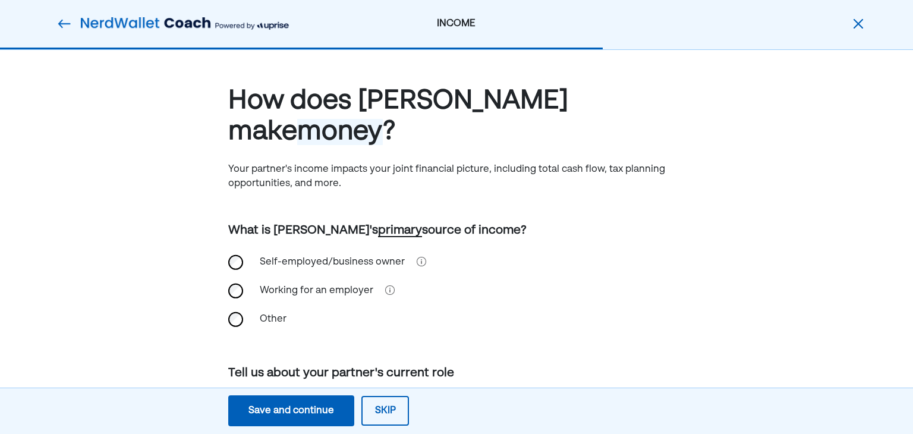
click at [66, 24] on img at bounding box center [64, 24] width 14 height 14
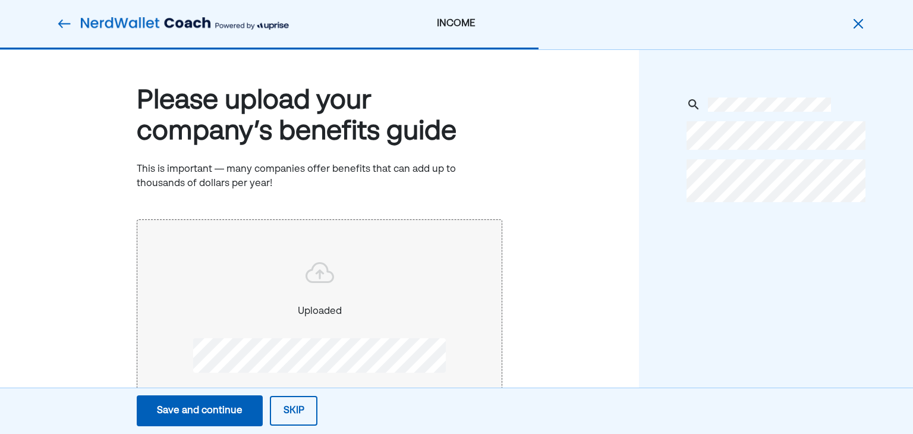
click at [66, 24] on img at bounding box center [64, 24] width 14 height 14
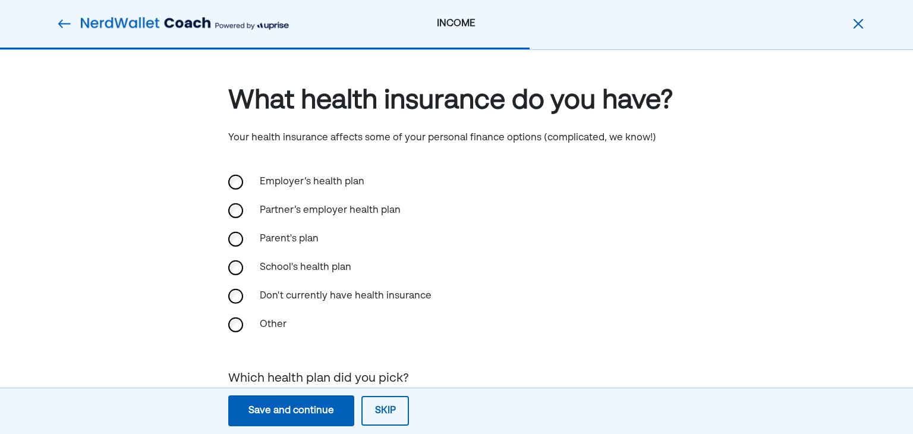
click at [56, 20] on div at bounding box center [168, 24] width 241 height 24
click at [64, 29] on img at bounding box center [64, 24] width 14 height 14
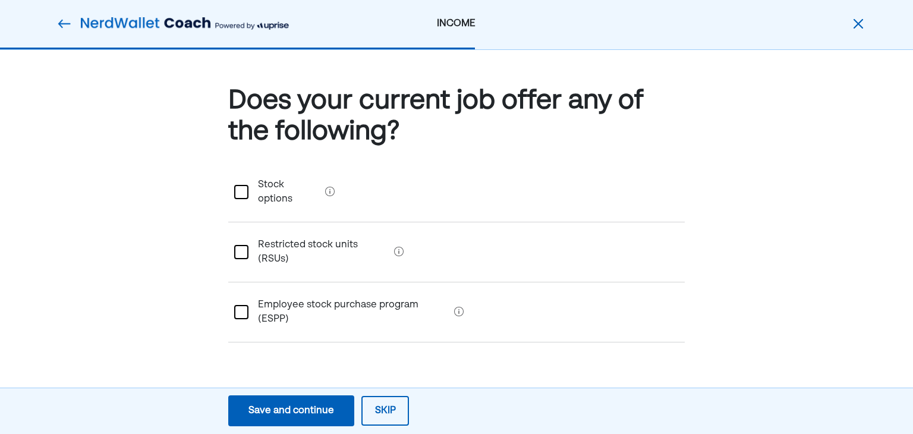
click at [304, 412] on div "Save and continue" at bounding box center [291, 411] width 86 height 14
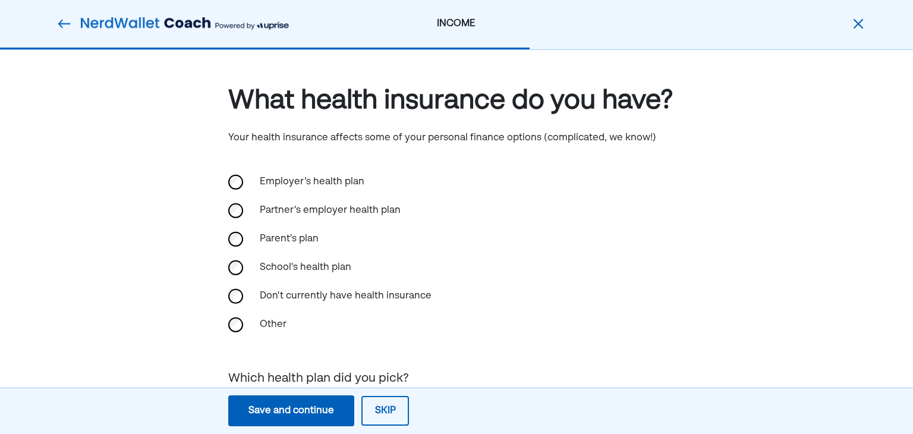
scroll to position [100, 0]
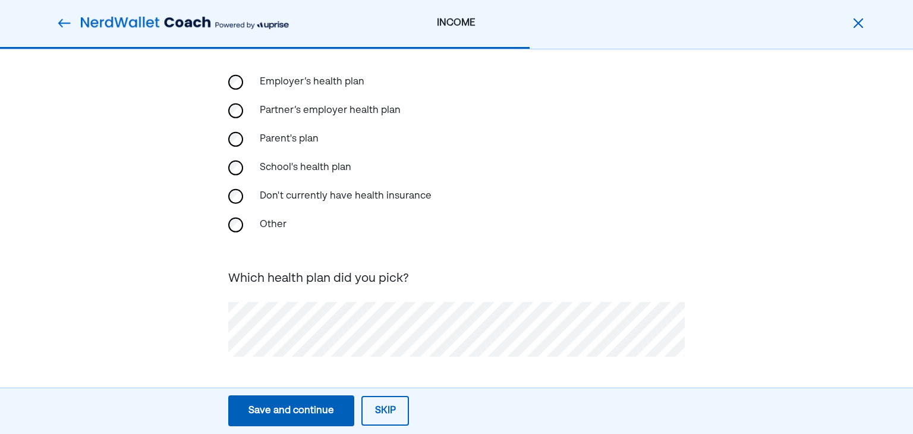
click at [329, 412] on div "Save and continue" at bounding box center [291, 411] width 86 height 14
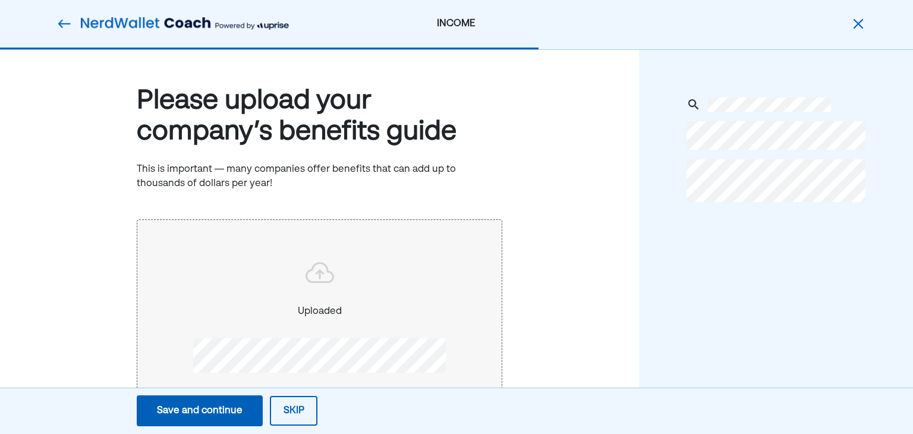
click at [231, 399] on button "Save and continue Save Save and continue" at bounding box center [200, 410] width 126 height 31
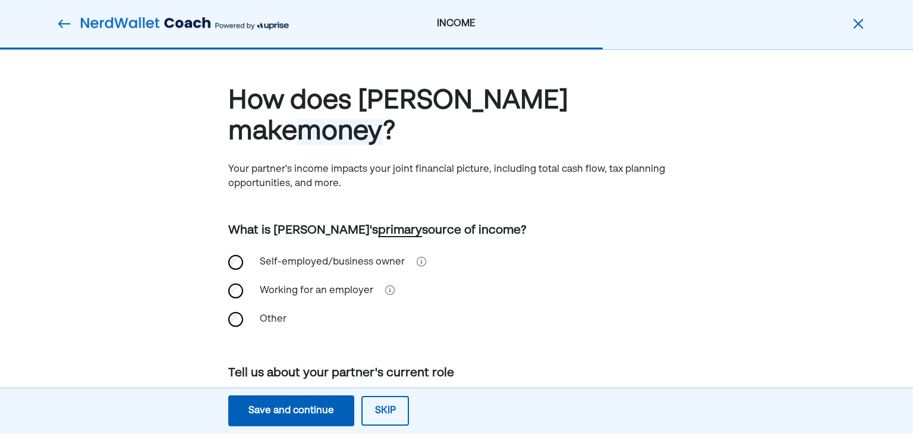
scroll to position [196, 0]
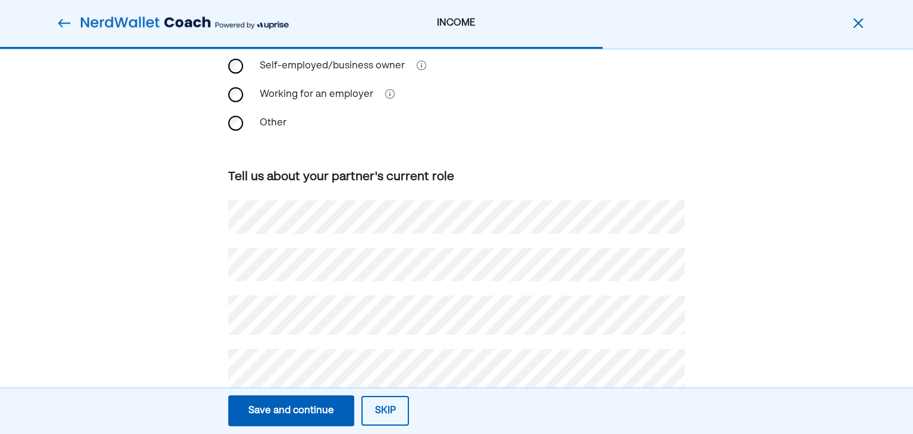
click at [278, 401] on button "Save and continue Save Save and continue" at bounding box center [291, 410] width 126 height 31
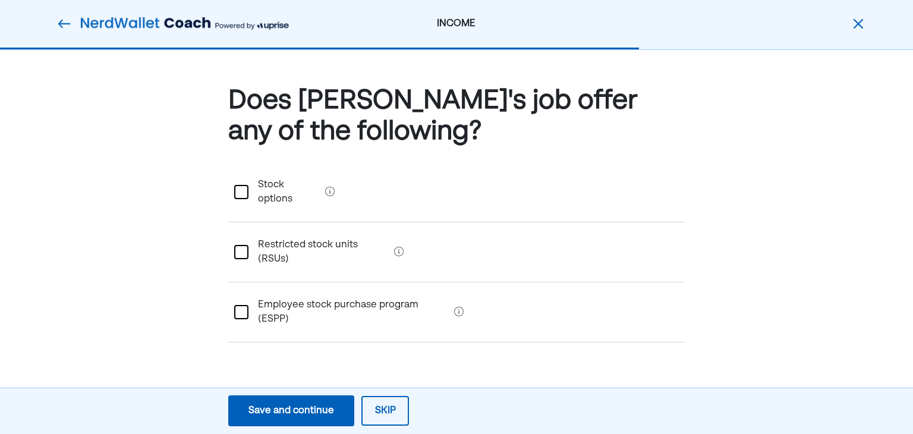
scroll to position [0, 0]
click at [376, 403] on button "Skip" at bounding box center [385, 411] width 48 height 30
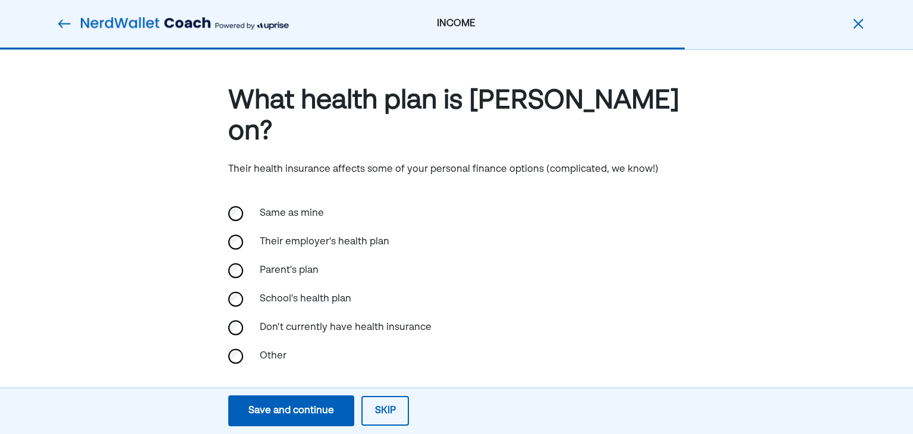
click at [341, 414] on button "Save and continue Save Save and continue" at bounding box center [291, 410] width 126 height 31
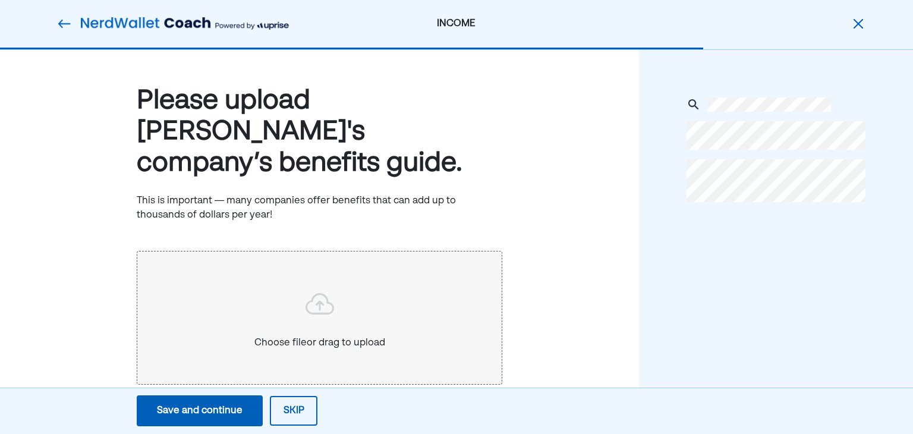
click at [289, 411] on button "Skip" at bounding box center [294, 411] width 48 height 30
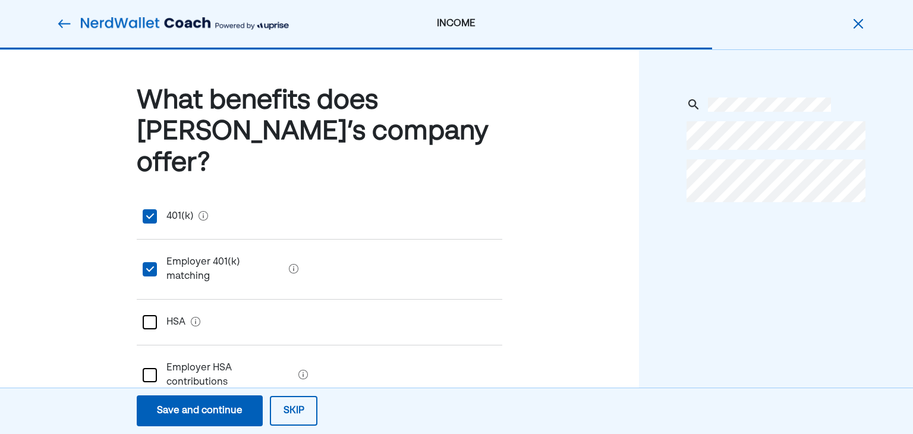
click at [244, 408] on button "Save and continue Save Save and continue" at bounding box center [200, 410] width 126 height 31
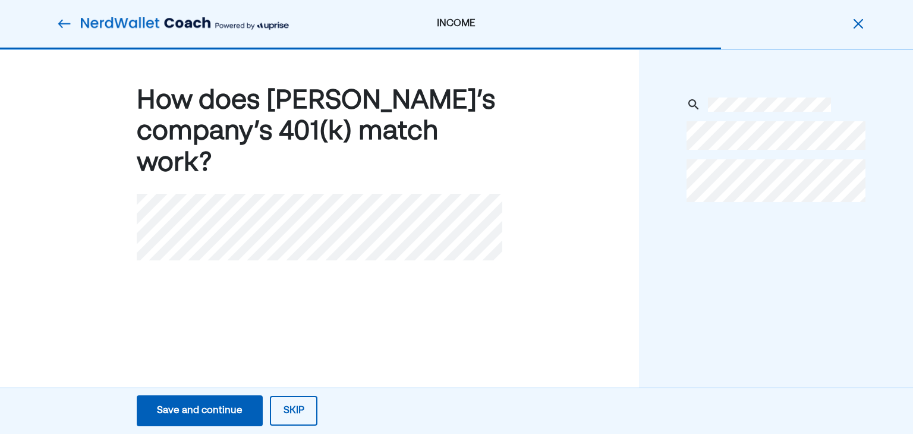
click at [244, 408] on button "Save and continue Save Save and continue" at bounding box center [200, 410] width 126 height 31
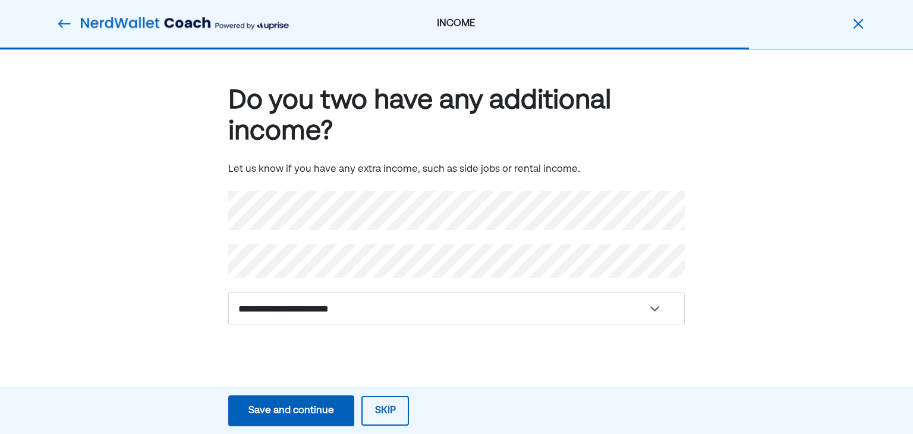
click at [383, 408] on button "Skip" at bounding box center [385, 411] width 48 height 30
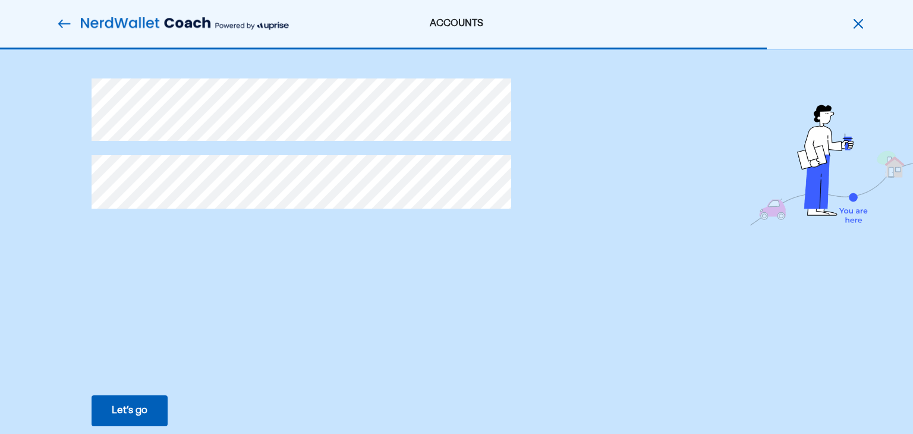
click at [147, 419] on button "Let’s go Save Let’s go" at bounding box center [130, 410] width 76 height 31
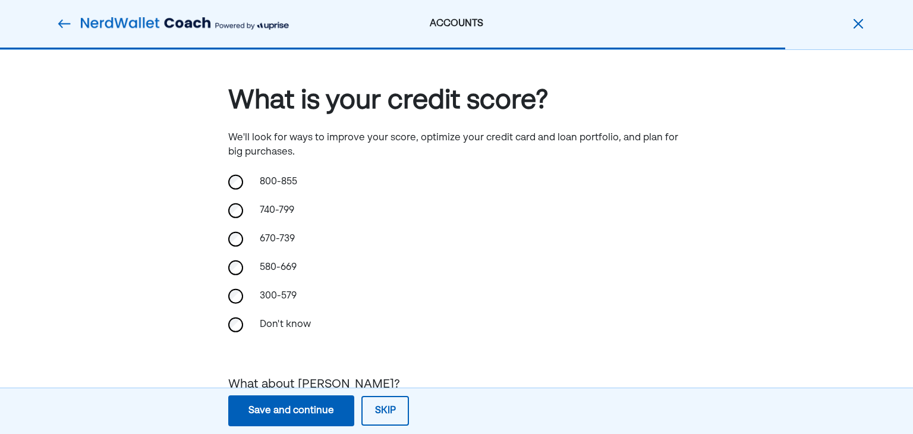
click at [278, 272] on div "580-669" at bounding box center [312, 267] width 119 height 29
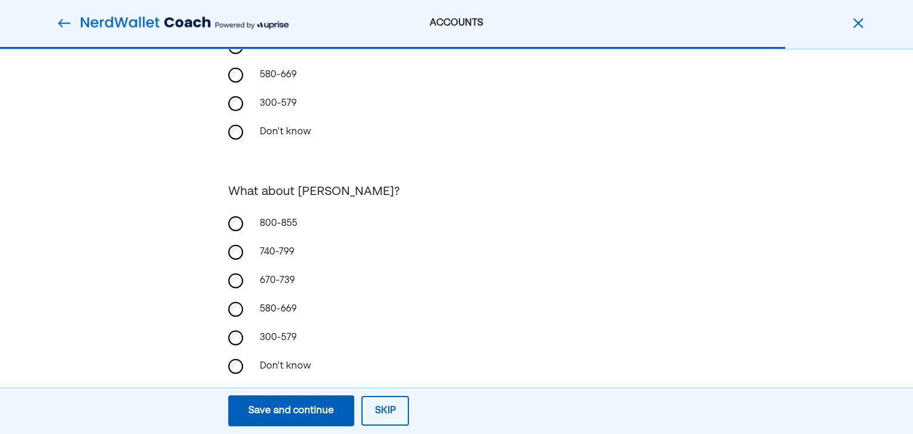
scroll to position [193, 0]
click at [278, 307] on div "580-669" at bounding box center [312, 309] width 119 height 29
click at [320, 405] on div "Save and continue" at bounding box center [291, 411] width 86 height 14
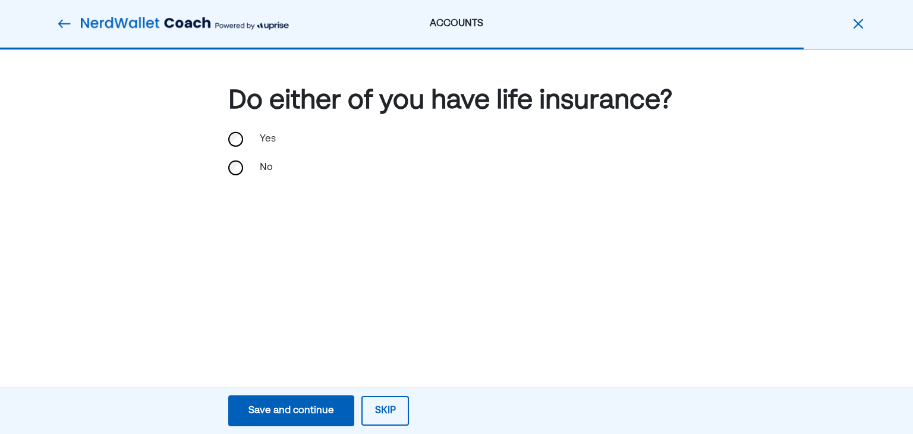
click at [268, 138] on div "Yes" at bounding box center [312, 139] width 119 height 29
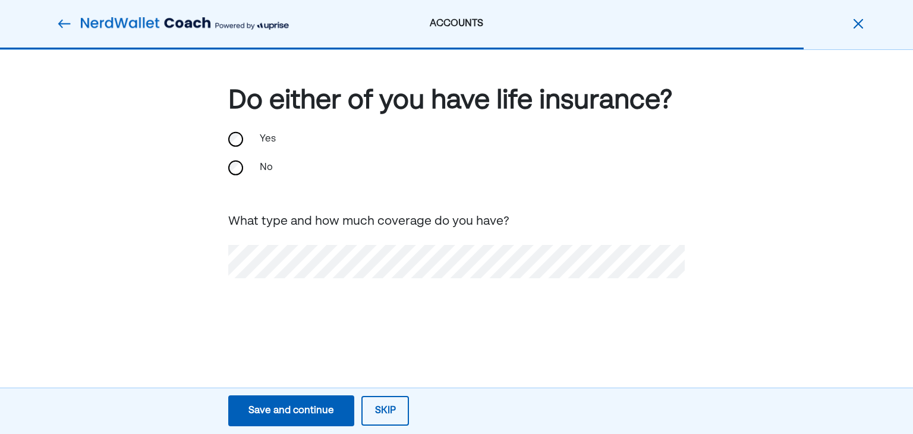
click at [323, 400] on button "Save and continue Save Save and continue" at bounding box center [291, 410] width 126 height 31
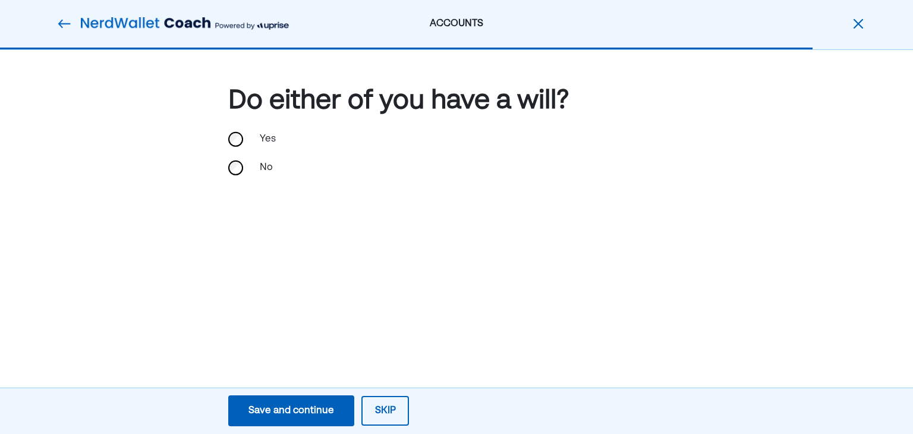
click at [317, 402] on button "Save and continue Save Save and continue" at bounding box center [291, 410] width 126 height 31
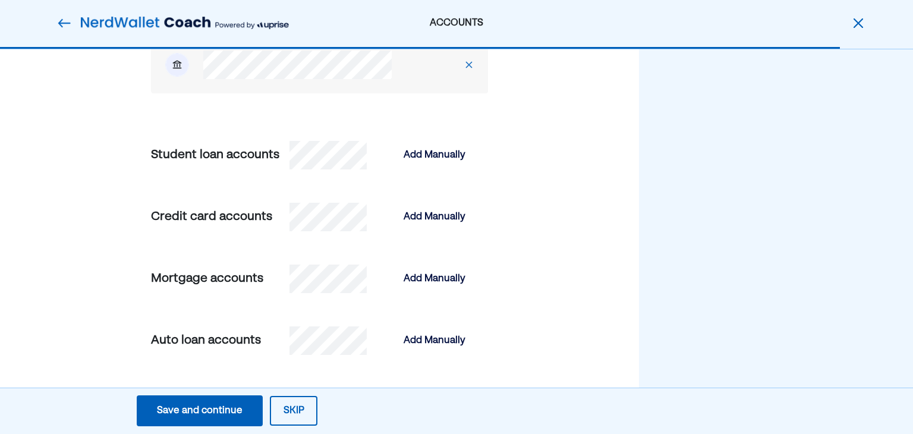
scroll to position [537, 0]
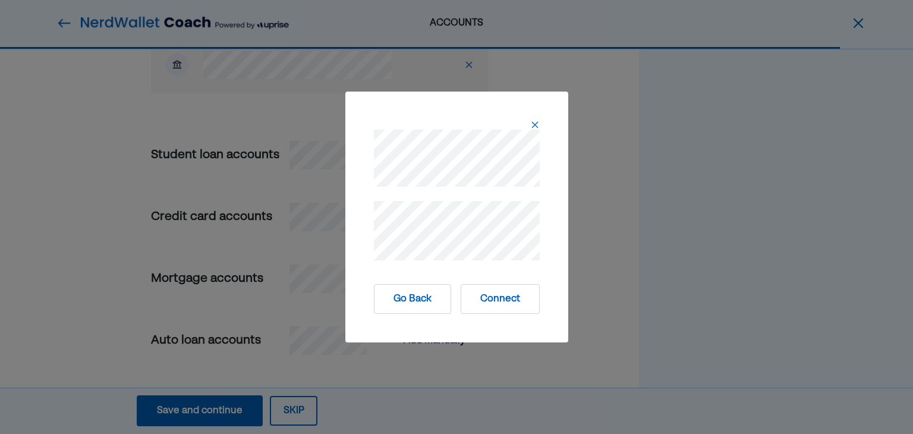
click at [533, 125] on img at bounding box center [535, 125] width 10 height 10
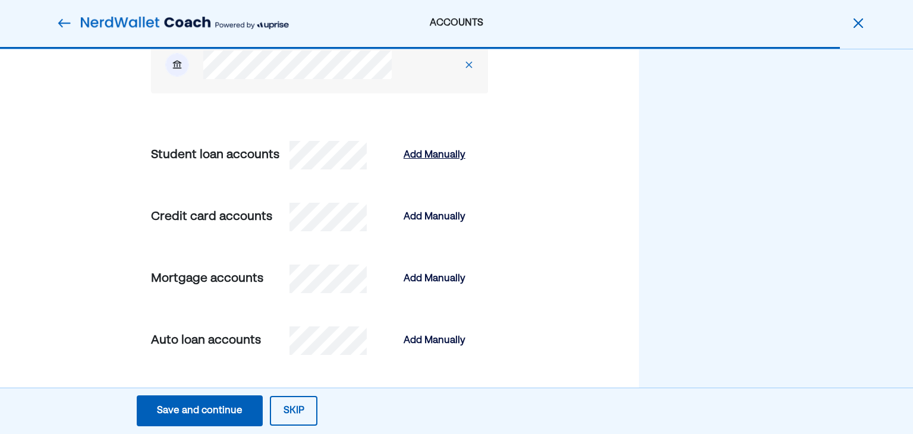
click at [433, 158] on div "Add Manually" at bounding box center [435, 155] width 62 height 14
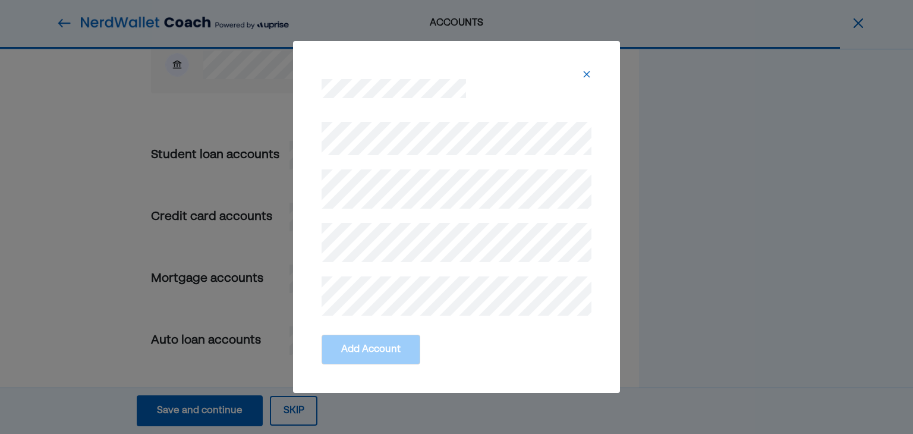
click at [589, 73] on img at bounding box center [587, 75] width 10 height 10
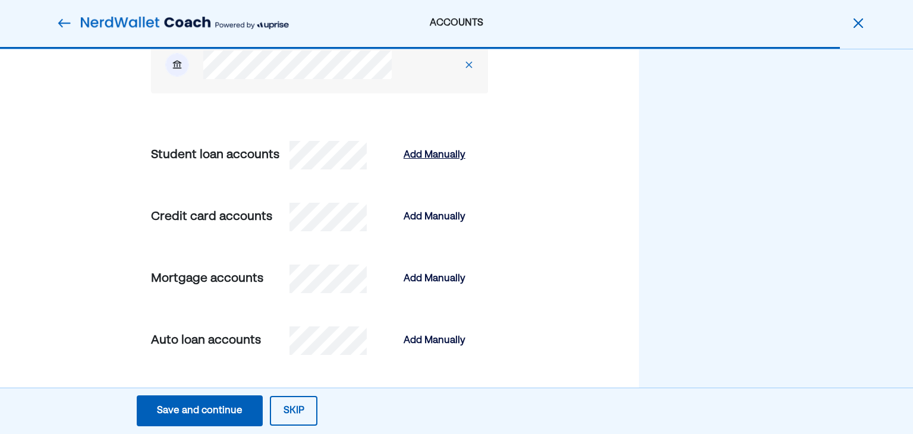
scroll to position [438, 0]
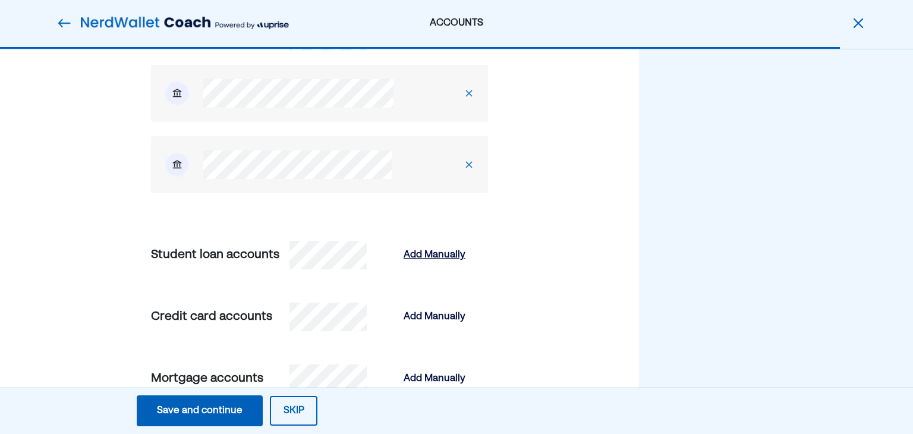
click at [445, 251] on div "Add Manually" at bounding box center [435, 255] width 62 height 14
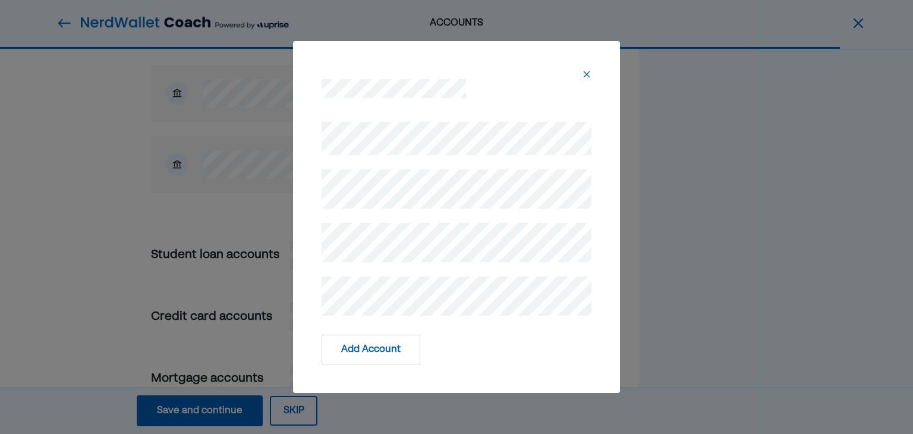
click at [381, 352] on button "Add Account" at bounding box center [371, 350] width 99 height 30
